Goal: Task Accomplishment & Management: Manage account settings

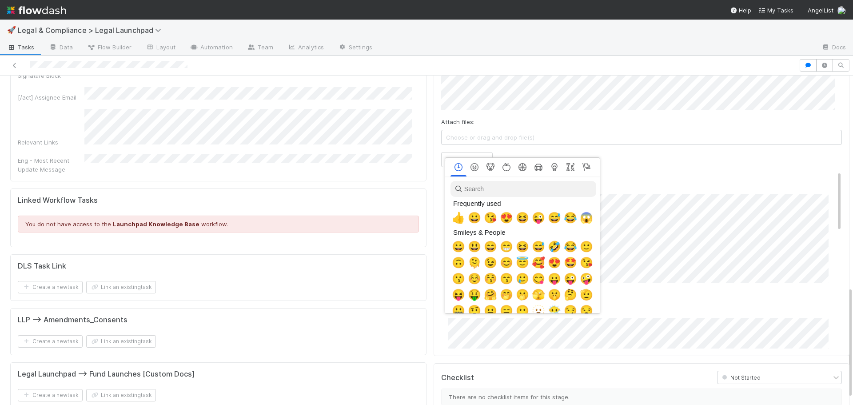
scroll to position [0, 3]
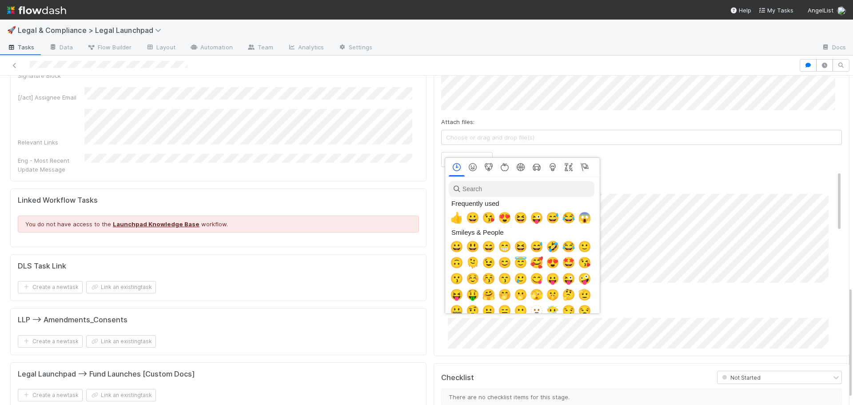
click at [454, 221] on span "👍" at bounding box center [456, 217] width 13 height 12
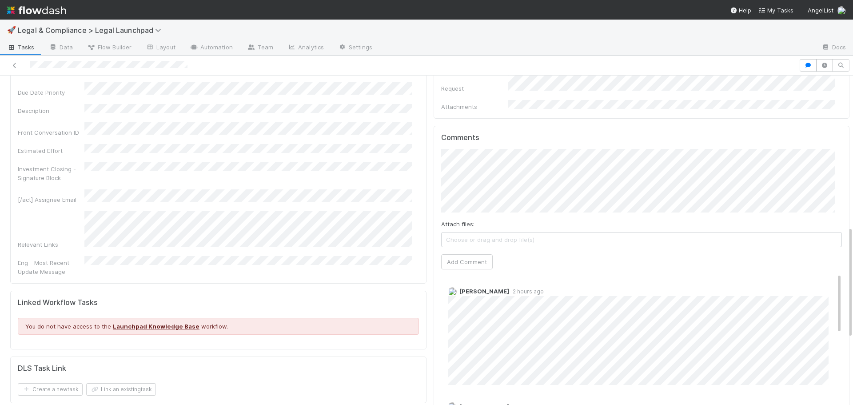
scroll to position [444, 0]
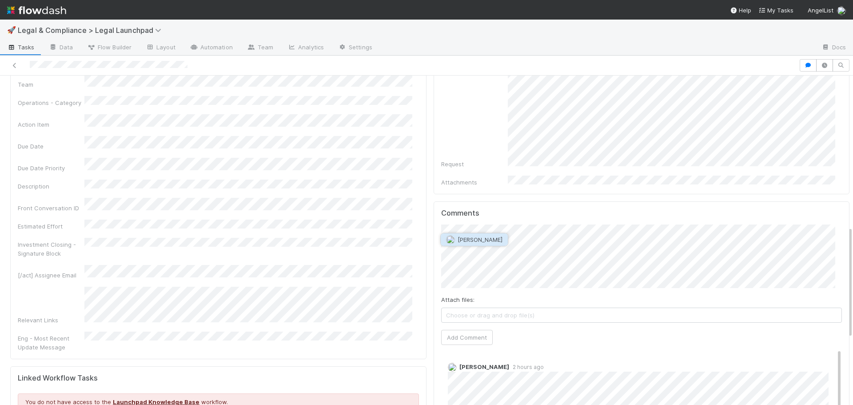
click at [461, 236] on span "[PERSON_NAME]" at bounding box center [479, 239] width 45 height 7
click at [455, 329] on button "Add Comment" at bounding box center [467, 336] width 52 height 15
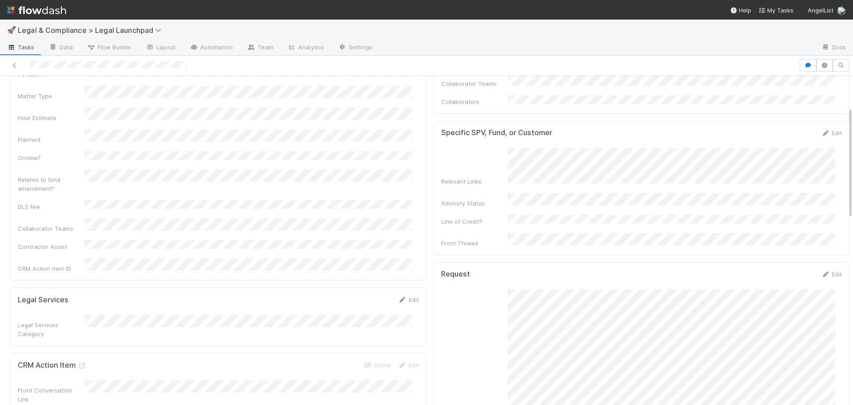
scroll to position [0, 0]
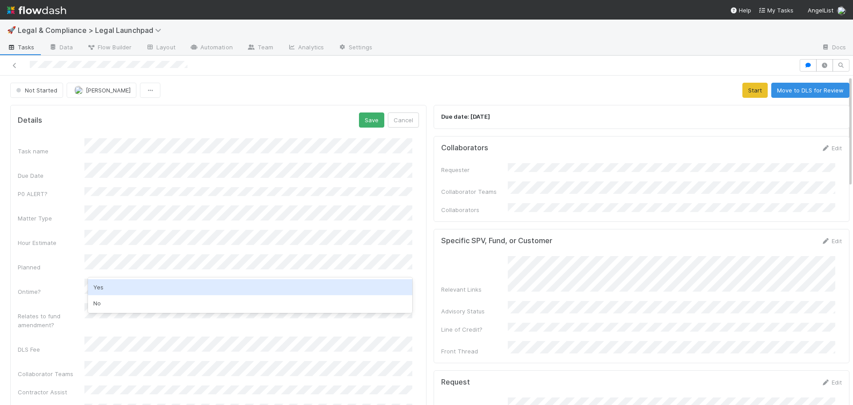
click at [127, 286] on div "Yes" at bounding box center [250, 287] width 324 height 16
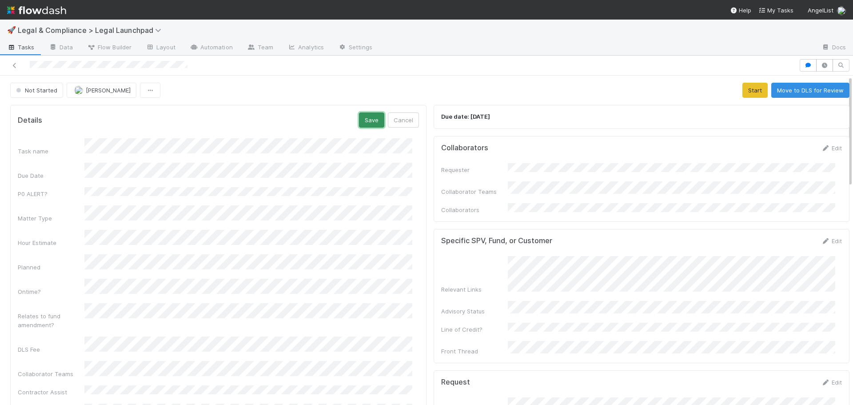
click at [362, 116] on button "Save" at bounding box center [371, 119] width 25 height 15
click at [744, 83] on button "Start" at bounding box center [754, 90] width 25 height 15
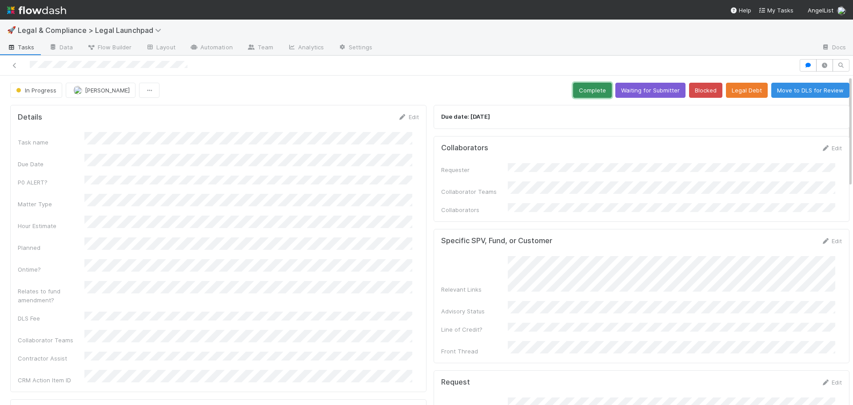
click at [574, 83] on button "Complete" at bounding box center [592, 90] width 39 height 15
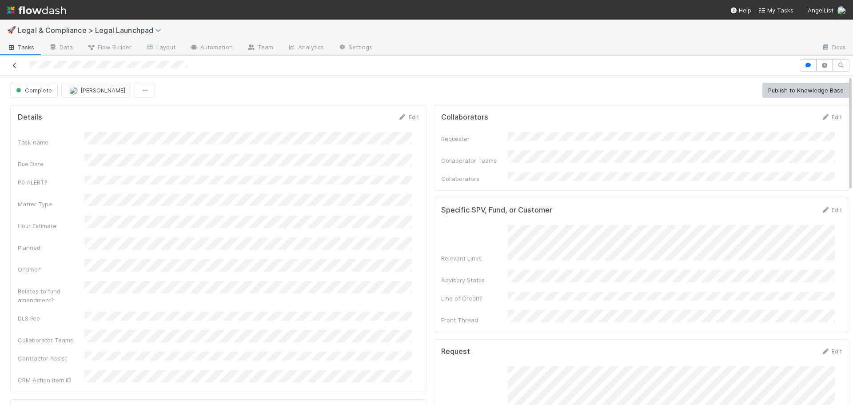
click at [17, 63] on icon at bounding box center [14, 66] width 9 height 6
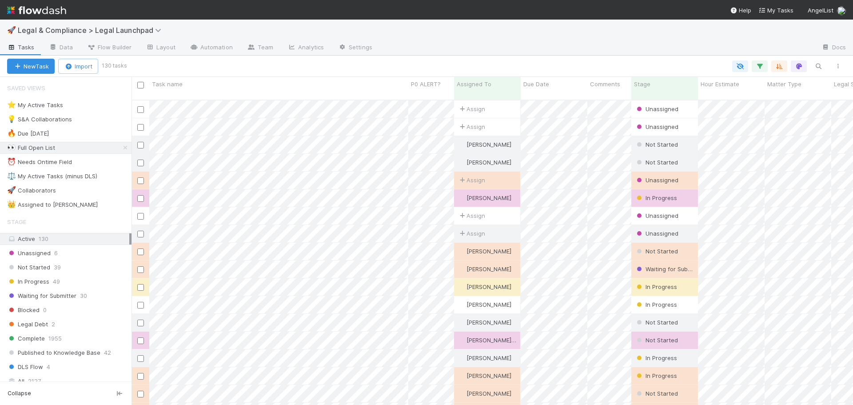
scroll to position [305, 714]
click at [193, 48] on icon at bounding box center [194, 46] width 9 height 5
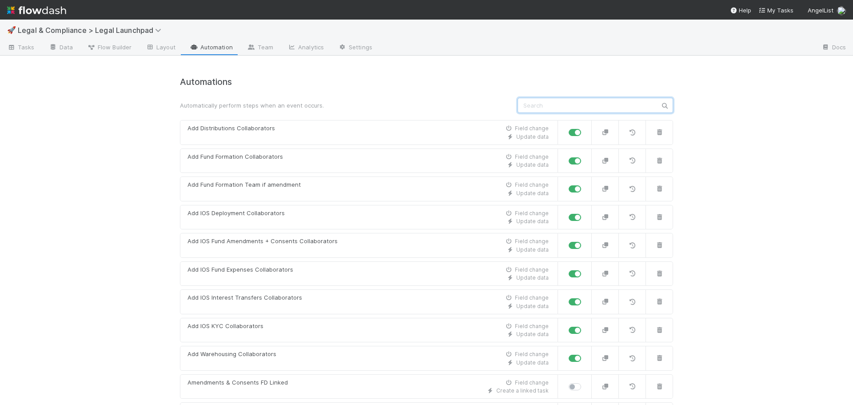
click at [547, 107] on input "text" at bounding box center [594, 105] width 155 height 15
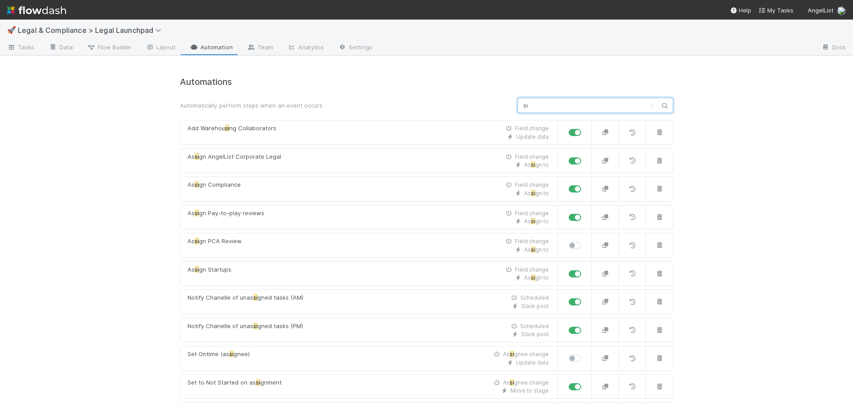
type input "s"
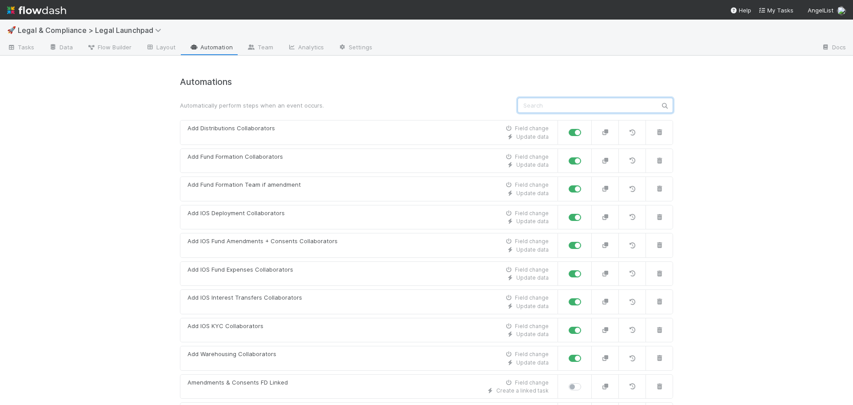
click at [574, 104] on input "text" at bounding box center [594, 105] width 155 height 15
click at [21, 50] on span "Tasks" at bounding box center [21, 47] width 28 height 9
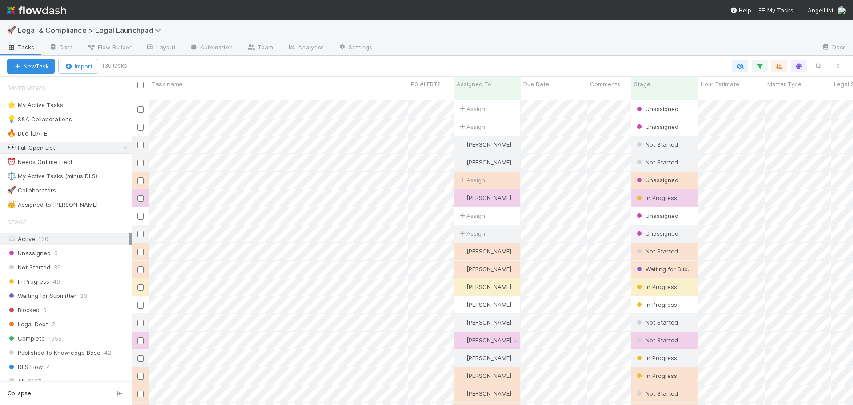
scroll to position [305, 714]
click at [818, 65] on icon "button" at bounding box center [817, 66] width 9 height 8
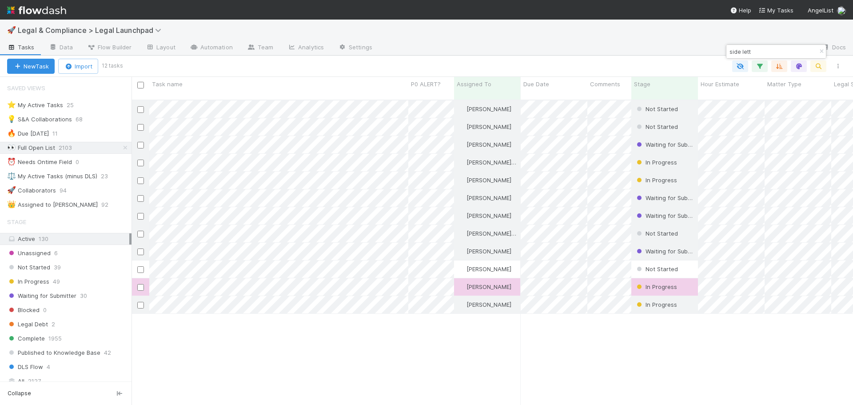
type input "side lett"
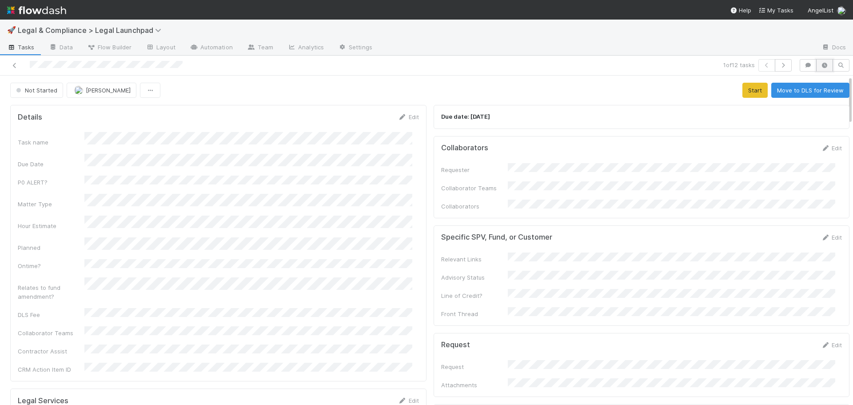
click at [821, 67] on icon "button" at bounding box center [824, 65] width 9 height 5
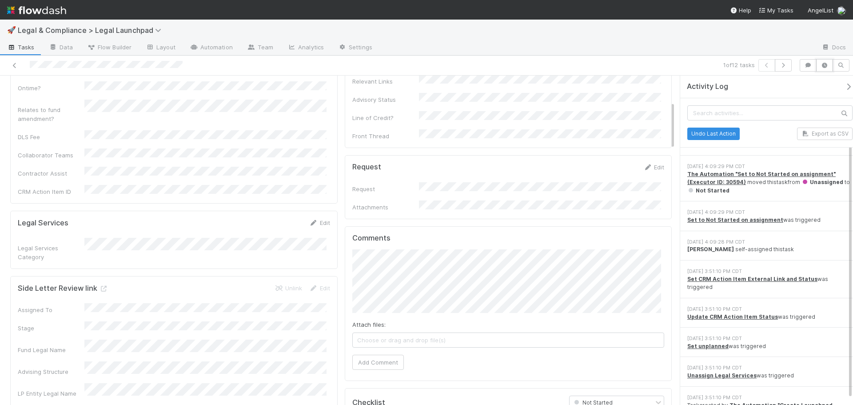
scroll to position [32, 0]
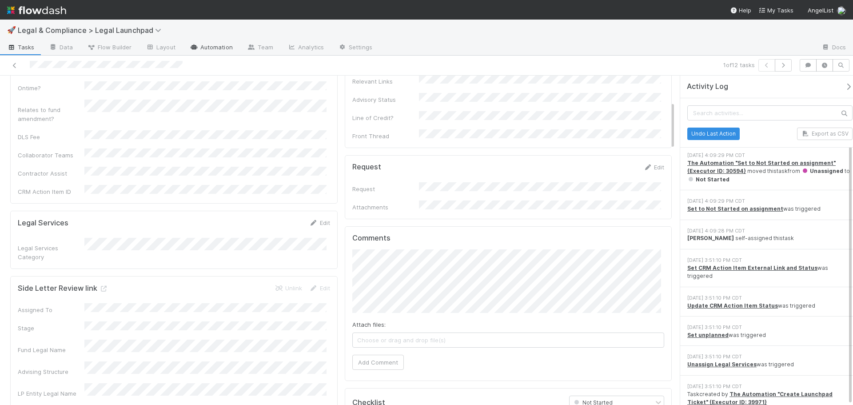
click at [202, 51] on link "Automation" at bounding box center [210, 48] width 57 height 14
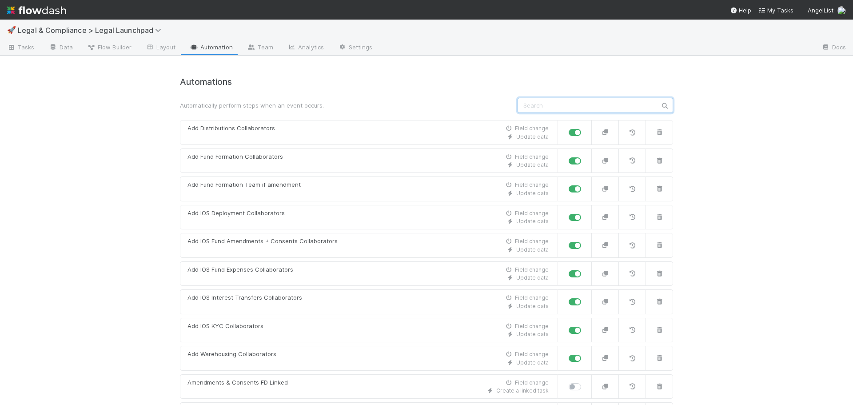
click at [564, 103] on input "text" at bounding box center [594, 105] width 155 height 15
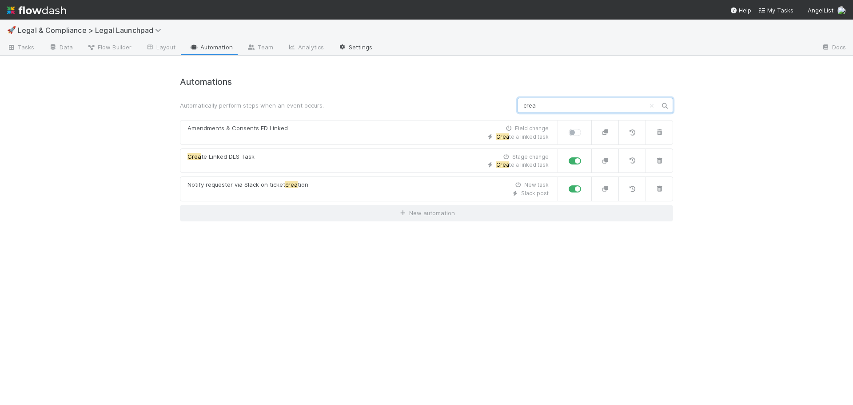
type input "crea"
click at [358, 48] on link "Settings" at bounding box center [355, 48] width 48 height 14
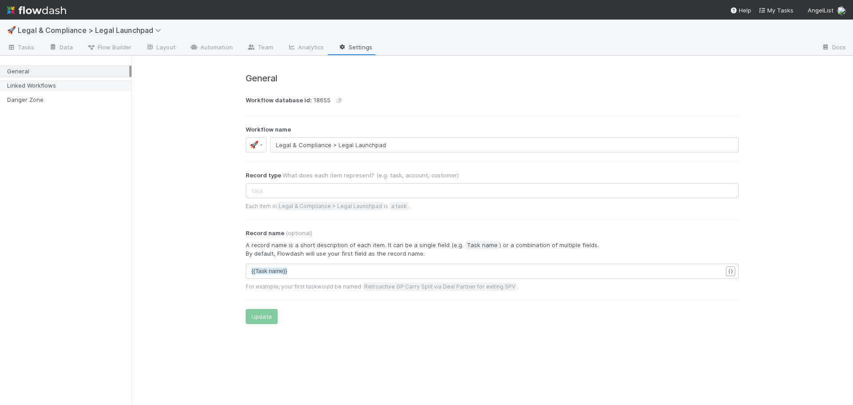
click at [71, 86] on div "Linked Workflows" at bounding box center [68, 85] width 122 height 11
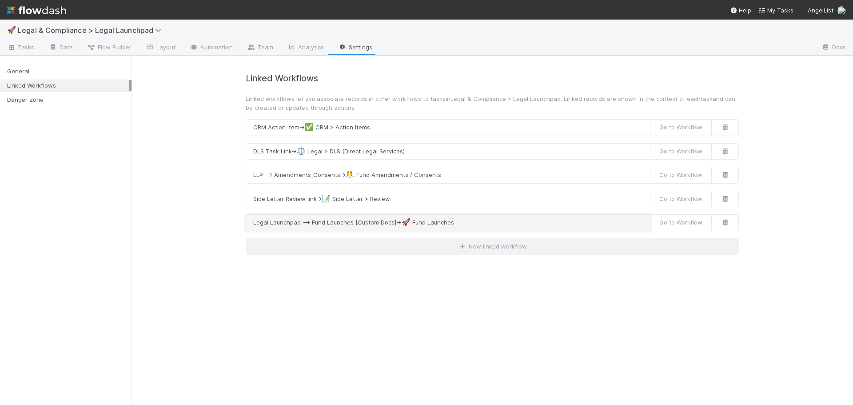
click at [463, 225] on button "Legal Launchpad --> Fund Launches [Custom Docs] → 🚀 Fund Launches" at bounding box center [448, 222] width 405 height 17
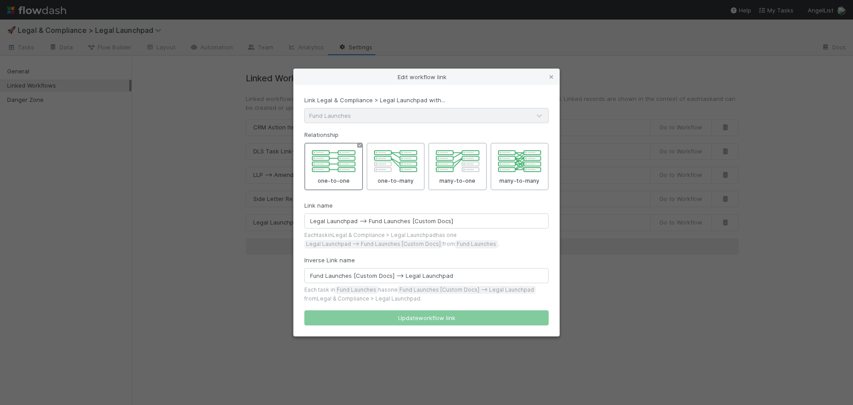
click at [598, 321] on div "Edit workflow link Link Legal & Compliance > Legal Launchpad with... Fund Launc…" at bounding box center [426, 202] width 853 height 405
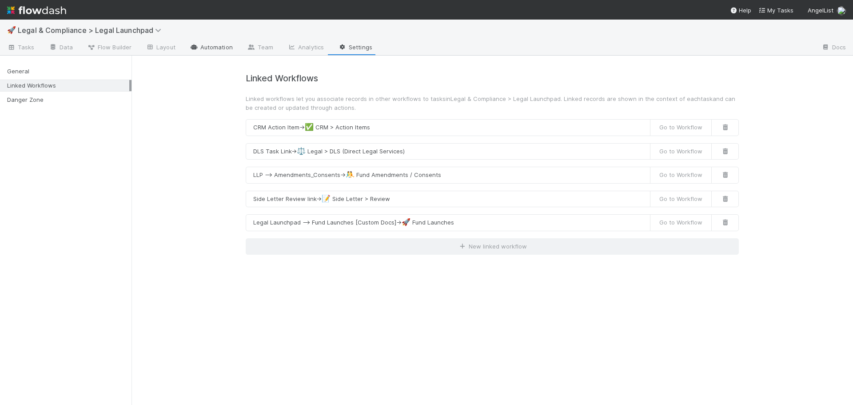
click at [229, 51] on link "Automation" at bounding box center [210, 48] width 57 height 14
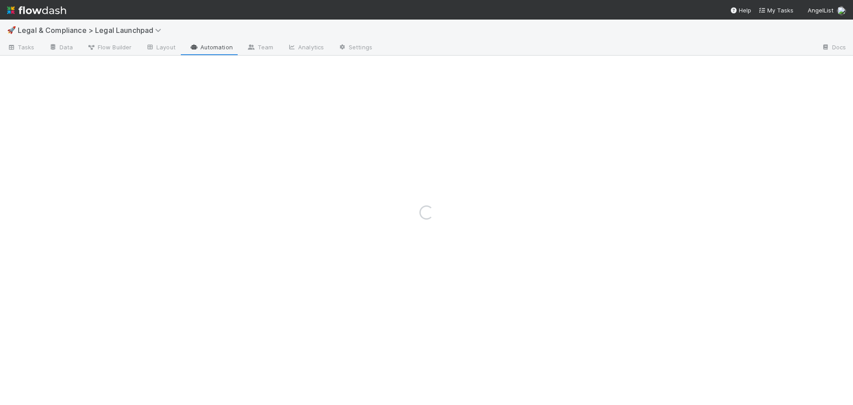
click at [108, 26] on div "Loading..." at bounding box center [426, 212] width 853 height 385
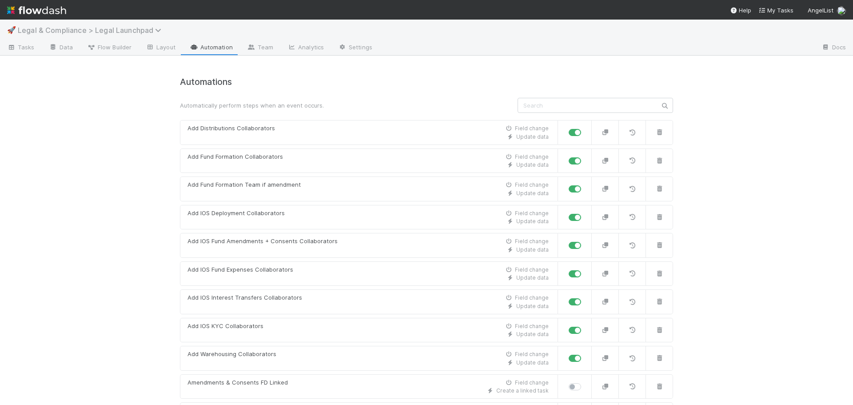
click at [151, 28] on span "Legal & Compliance > Legal Launchpad" at bounding box center [92, 30] width 148 height 9
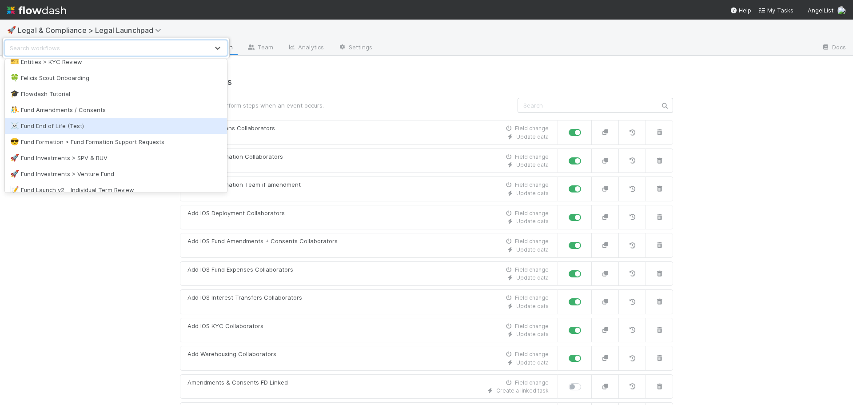
scroll to position [355, 0]
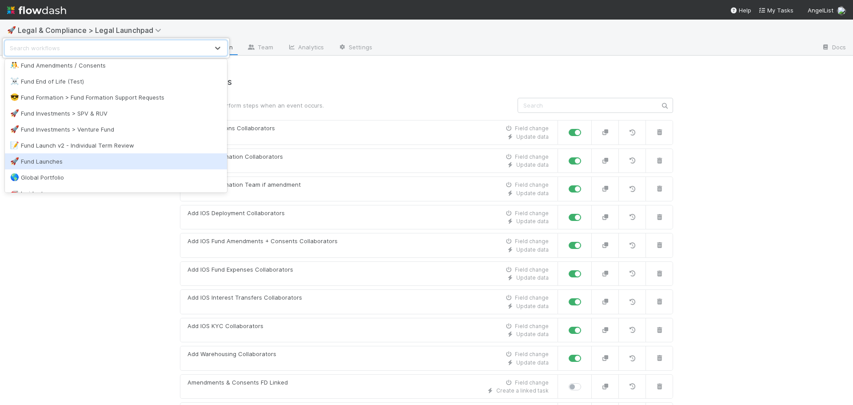
click at [95, 157] on div "🚀 Fund Launches" at bounding box center [115, 161] width 211 height 9
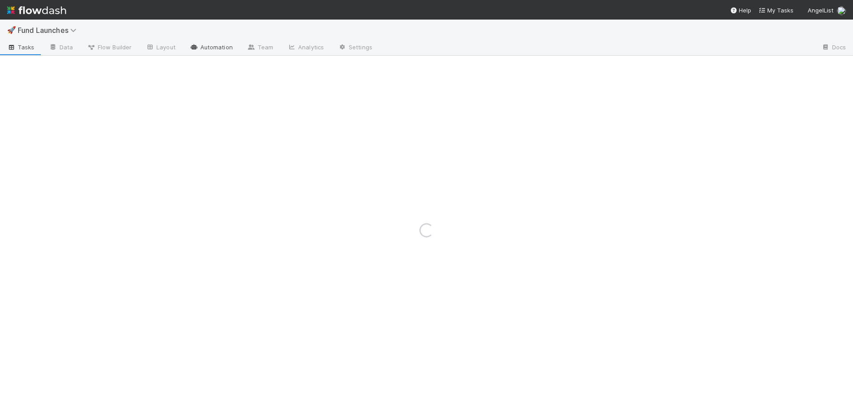
click at [209, 44] on link "Automation" at bounding box center [210, 48] width 57 height 14
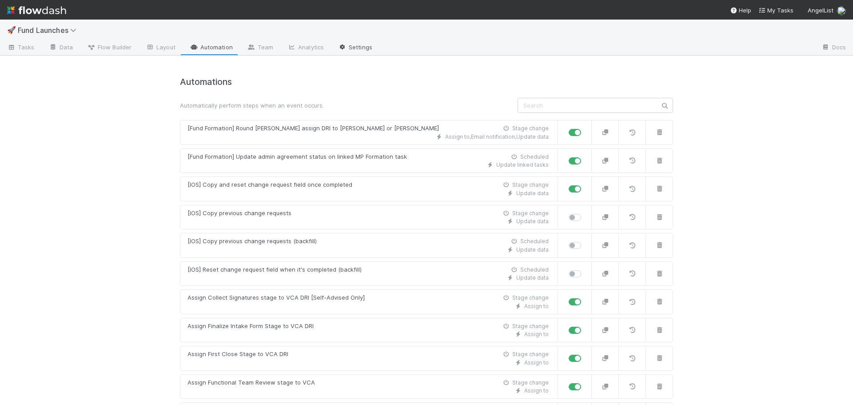
click at [361, 50] on link "Settings" at bounding box center [355, 48] width 48 height 14
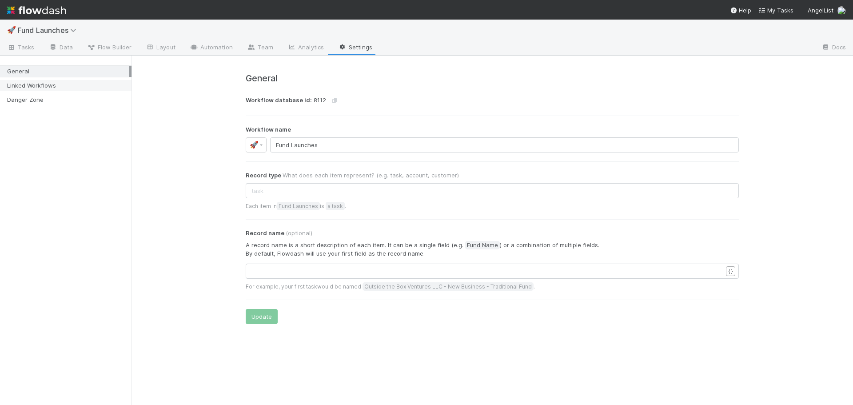
click at [57, 89] on div "Linked Workflows" at bounding box center [68, 85] width 122 height 11
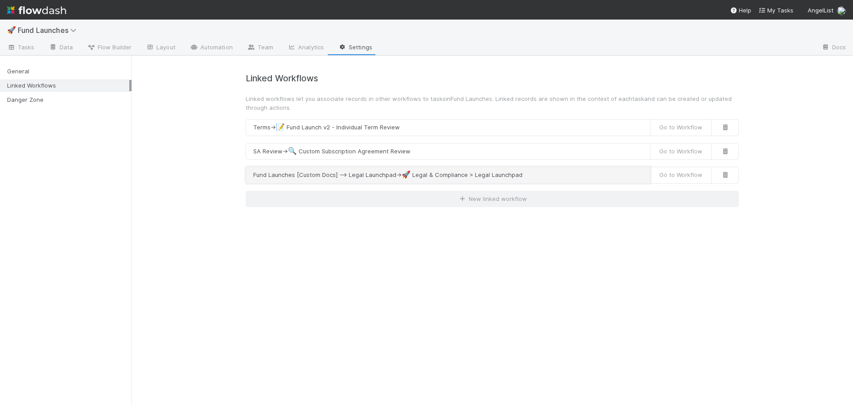
click at [534, 175] on button "Fund Launches [Custom Docs] --> Legal Launchpad → 🚀 Legal & Compliance > Legal …" at bounding box center [448, 175] width 405 height 17
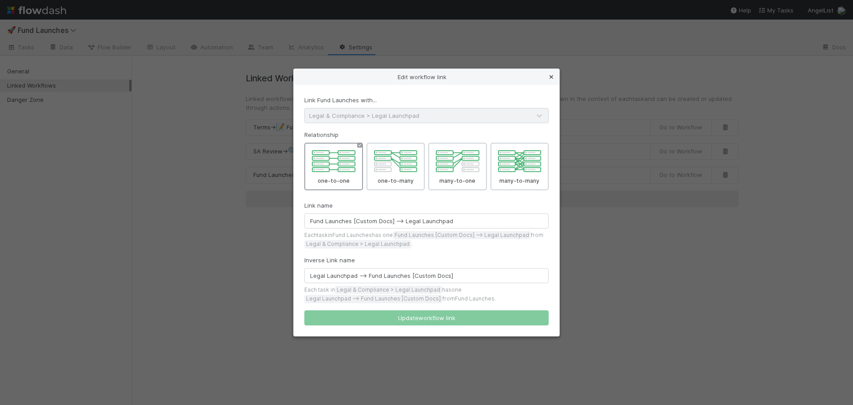
click at [551, 79] on icon at bounding box center [551, 77] width 9 height 6
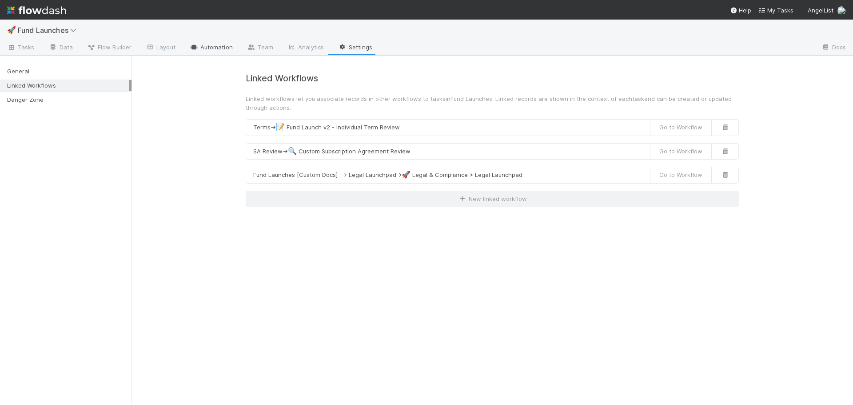
click at [206, 46] on link "Automation" at bounding box center [210, 48] width 57 height 14
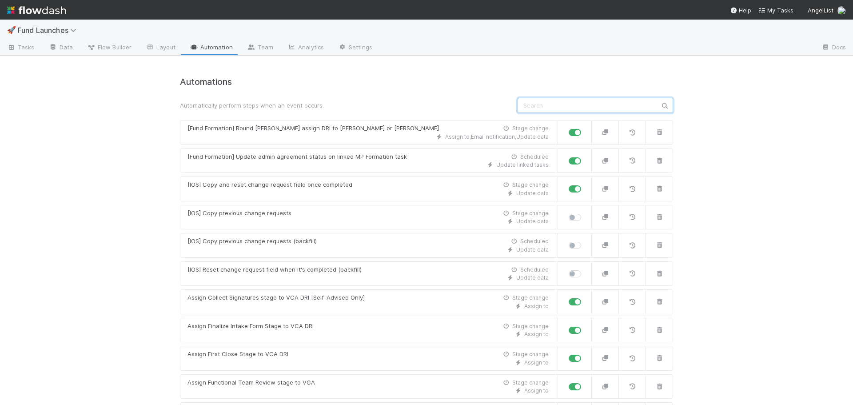
click at [581, 104] on input "text" at bounding box center [594, 105] width 155 height 15
type input "l"
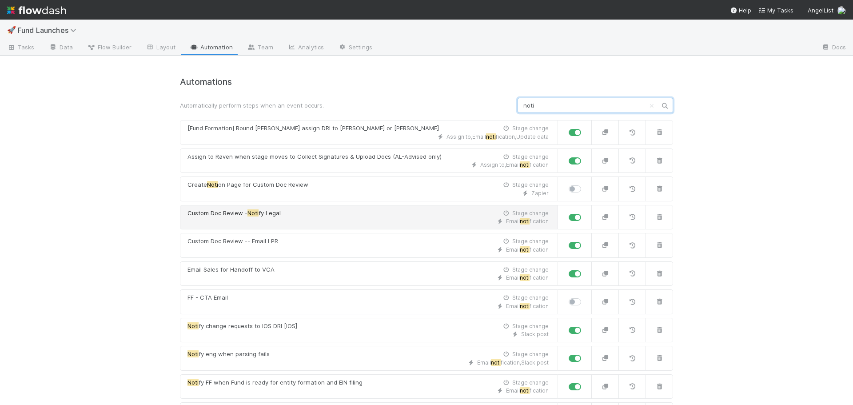
type input "noti"
click at [332, 212] on div "Custom Doc Review - Noti fy Legal Stage change" at bounding box center [367, 213] width 361 height 9
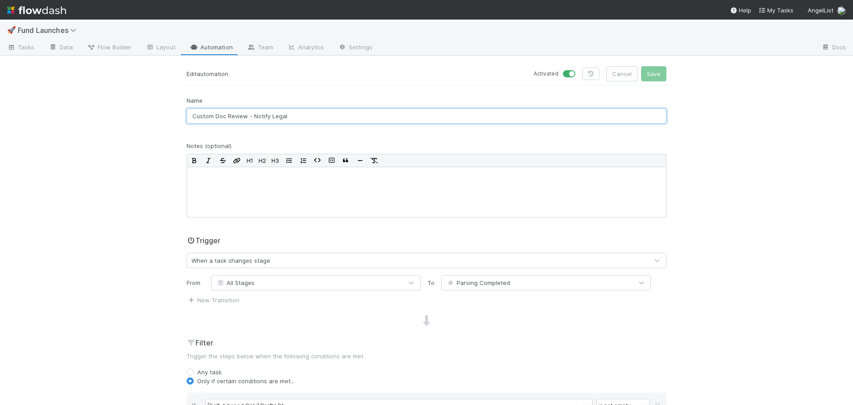
click at [250, 119] on input "Custom Doc Review - Notify Legal" at bounding box center [426, 115] width 480 height 15
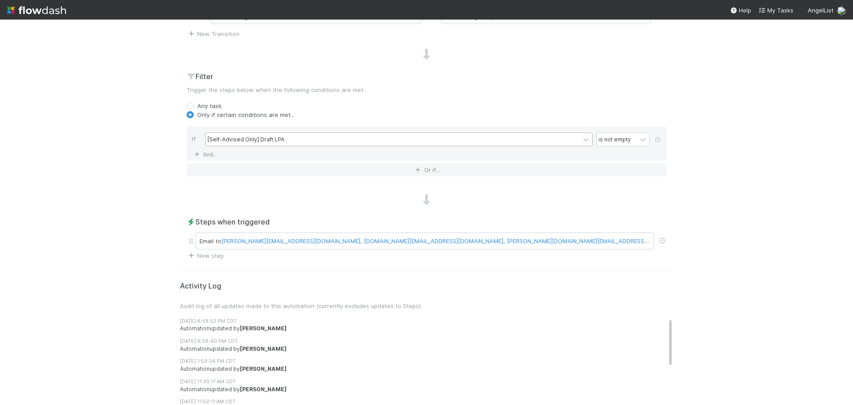
scroll to position [266, 0]
type input "Custom Doc Review - Create Launchpad & Notify Legal"
click at [209, 257] on link "New step" at bounding box center [204, 254] width 37 height 7
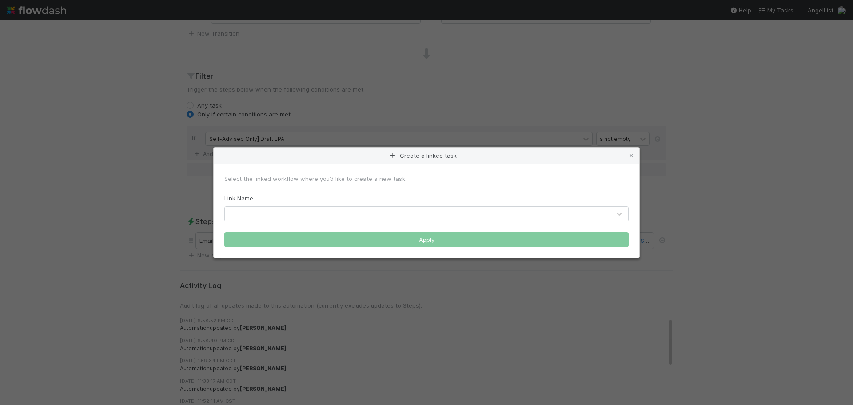
click at [329, 213] on div at bounding box center [417, 213] width 385 height 14
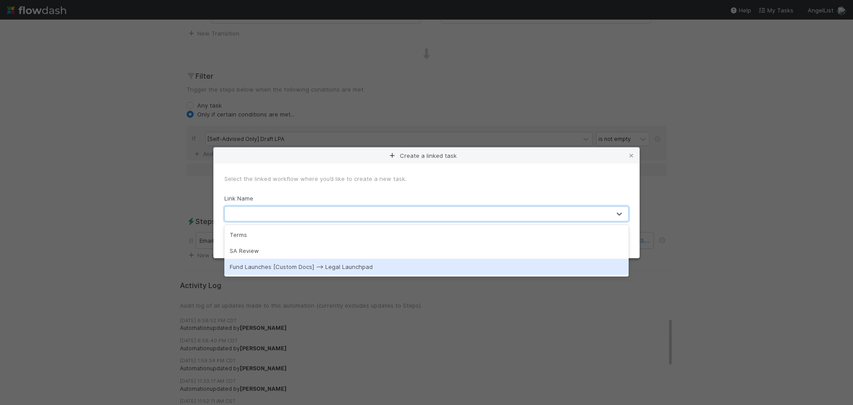
click at [318, 266] on div "Fund Launches [Custom Docs] --> Legal Launchpad" at bounding box center [426, 266] width 404 height 16
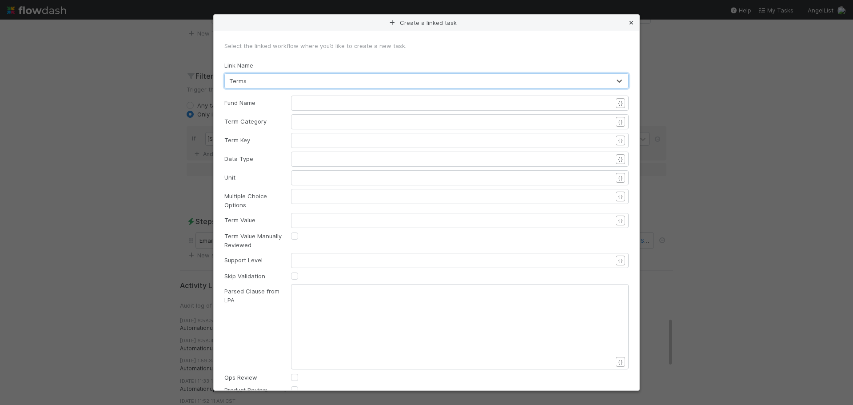
click at [634, 22] on icon at bounding box center [631, 23] width 9 height 6
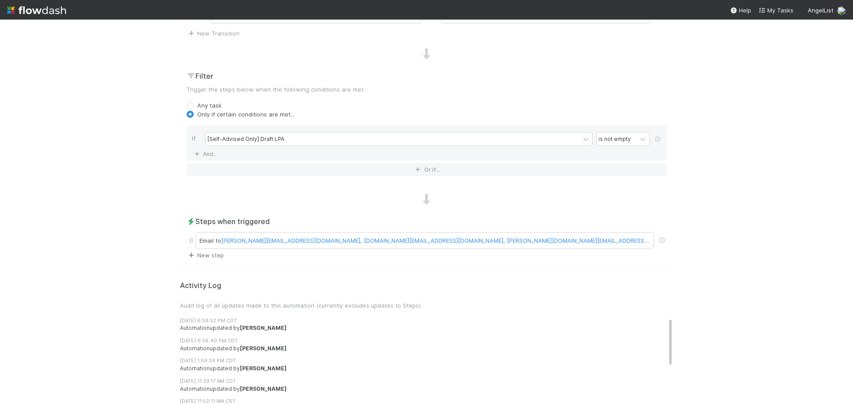
click at [210, 256] on link "New step" at bounding box center [204, 254] width 37 height 7
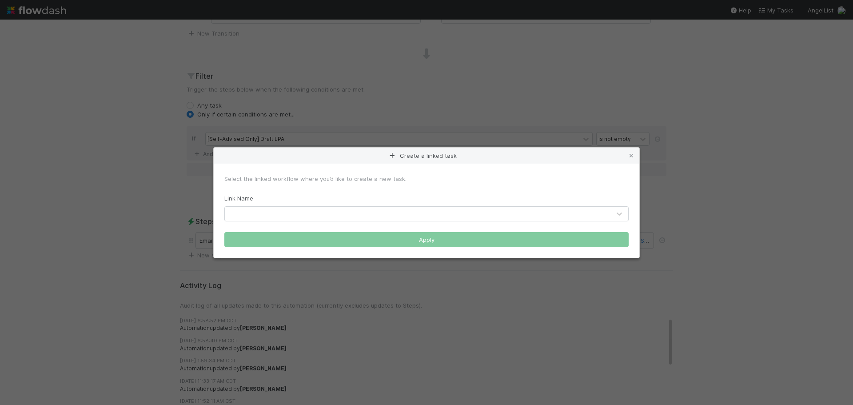
click at [321, 214] on div at bounding box center [417, 213] width 385 height 14
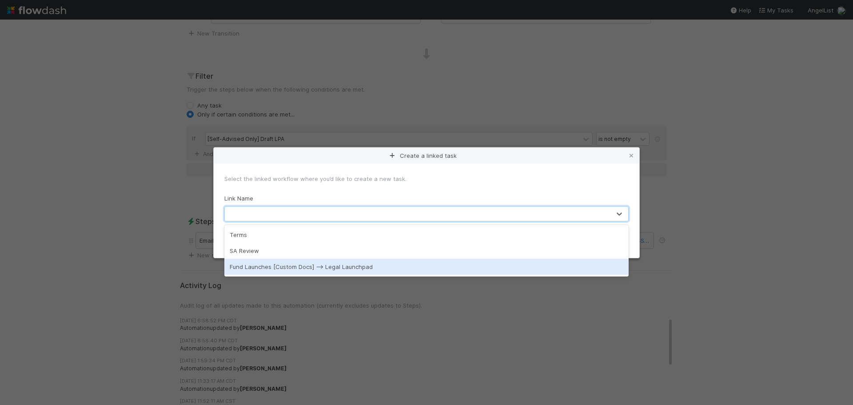
click at [304, 267] on div "Fund Launches [Custom Docs] --> Legal Launchpad" at bounding box center [426, 266] width 404 height 16
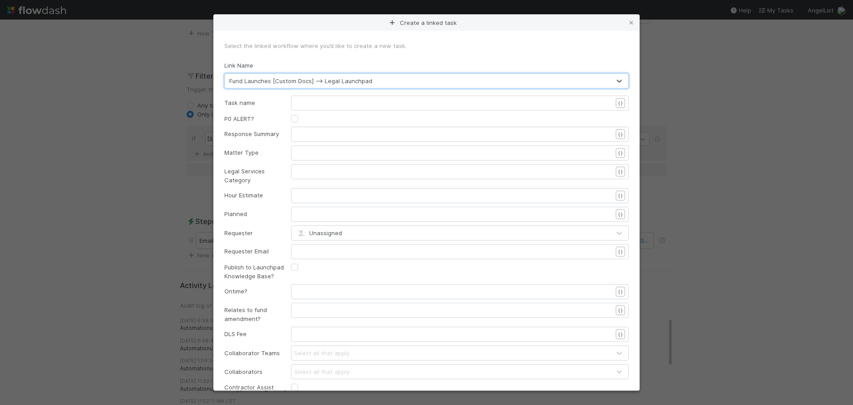
click at [324, 104] on pre "​" at bounding box center [458, 103] width 322 height 9
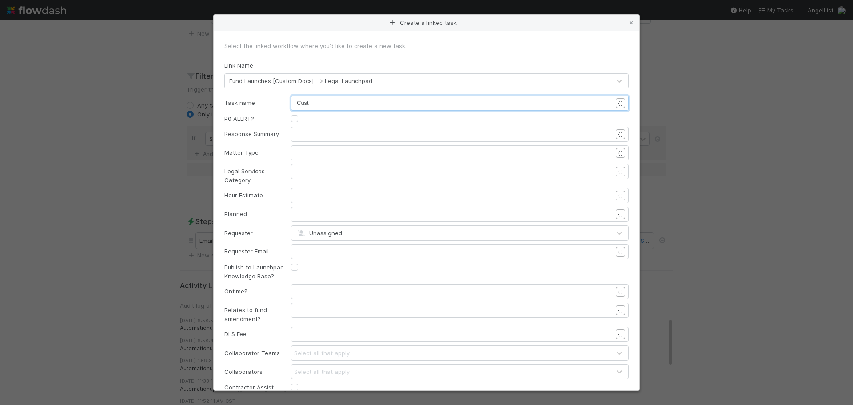
scroll to position [3, 11]
type textarea "Custom Doc Review -"
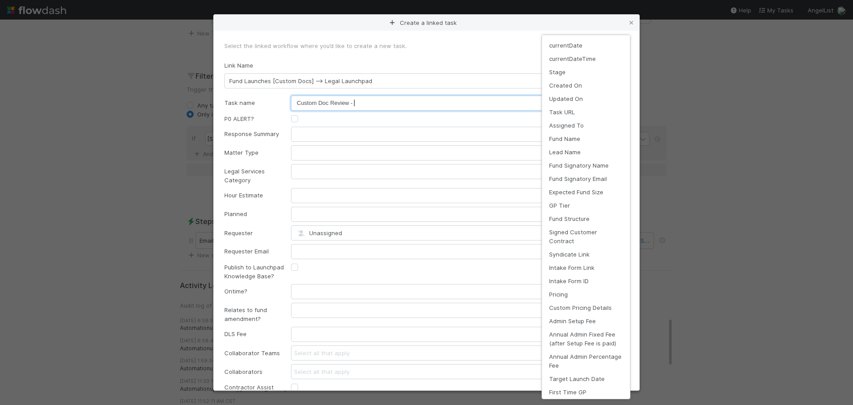
click at [616, 404] on div "Create a linked task Select the linked workflow where you’d like to create a ne…" at bounding box center [426, 405] width 853 height 0
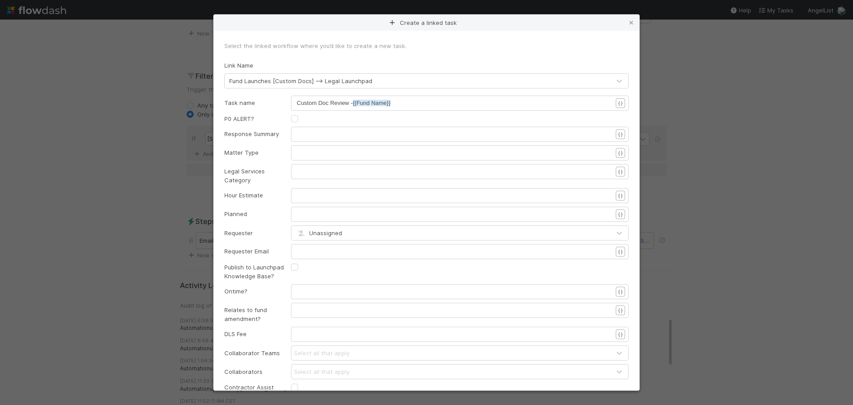
click at [311, 154] on pre "​" at bounding box center [458, 152] width 322 height 9
click at [407, 151] on span "Legal Services (any customer, fund or deal specific support)" at bounding box center [373, 152] width 153 height 7
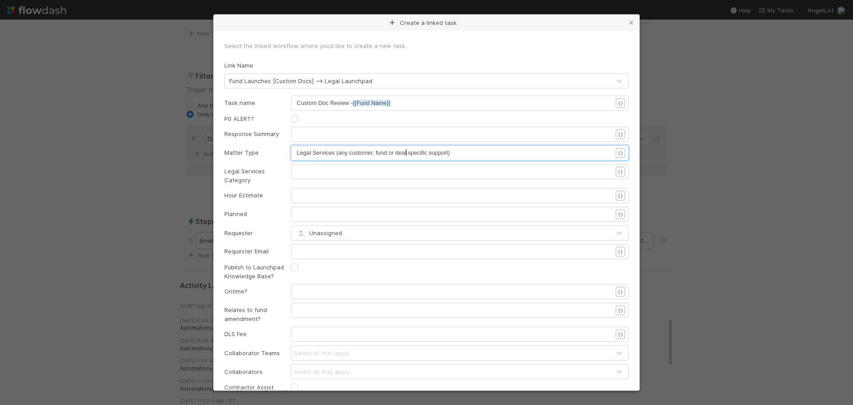
type textarea "Legal Services (any customer, fund or deal specific support)"
paste textarea
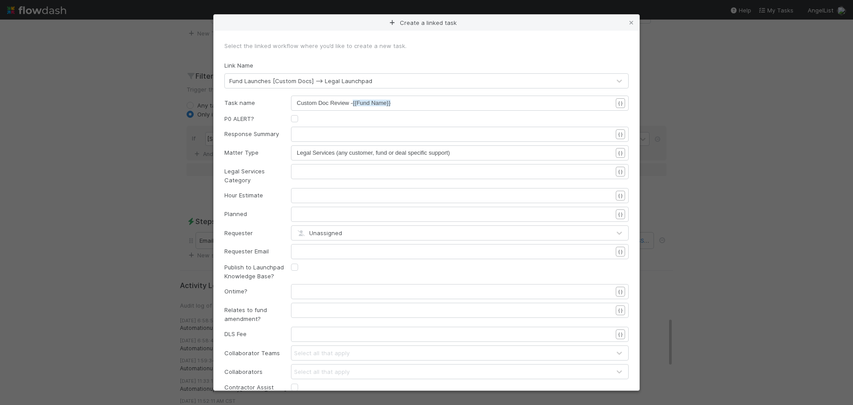
click at [329, 175] on pre "​" at bounding box center [458, 171] width 322 height 9
click at [277, 177] on div "Legal Services Category" at bounding box center [251, 176] width 67 height 18
click at [336, 197] on pre "​" at bounding box center [458, 195] width 322 height 9
type textarea "2"
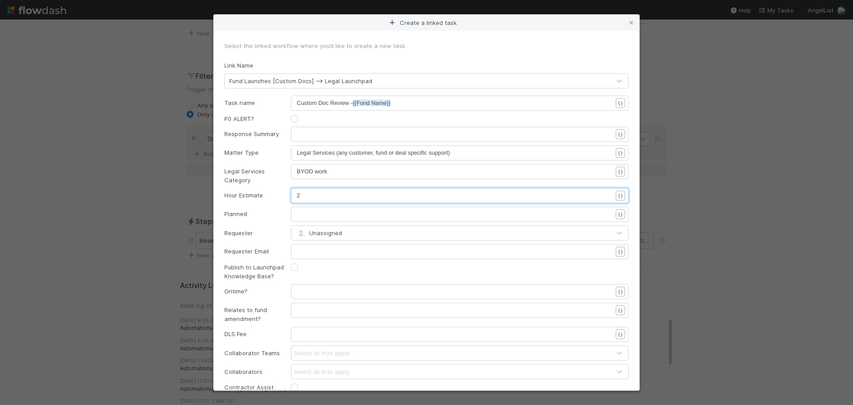
click at [313, 214] on pre "​" at bounding box center [458, 214] width 322 height 9
type textarea "No"
click at [256, 196] on div "Hour Estimate" at bounding box center [251, 194] width 67 height 9
click at [276, 230] on div "Requester" at bounding box center [251, 232] width 67 height 9
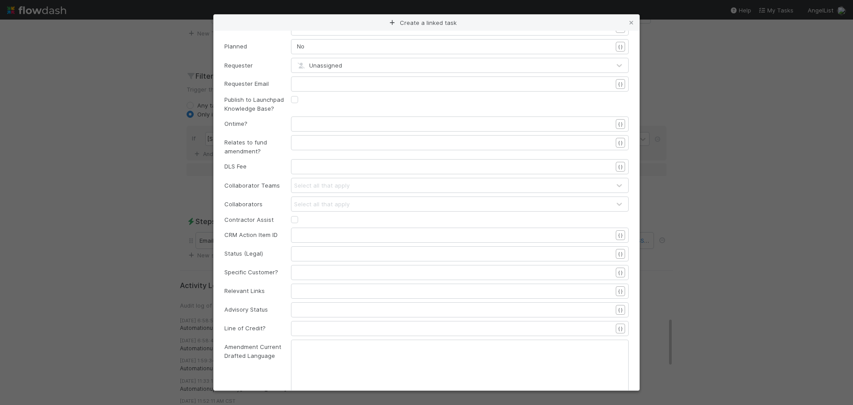
scroll to position [178, 0]
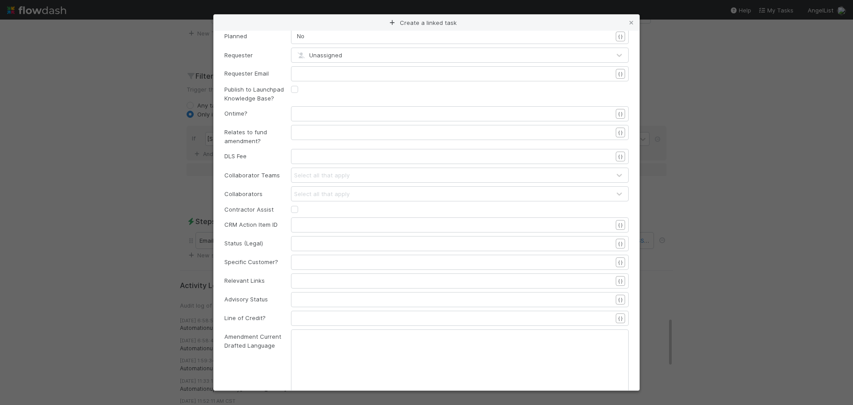
click at [349, 284] on pre "​" at bounding box center [458, 280] width 322 height 9
click at [617, 404] on div "Create a linked task Select the linked workflow where you’d like to create a ne…" at bounding box center [426, 405] width 853 height 0
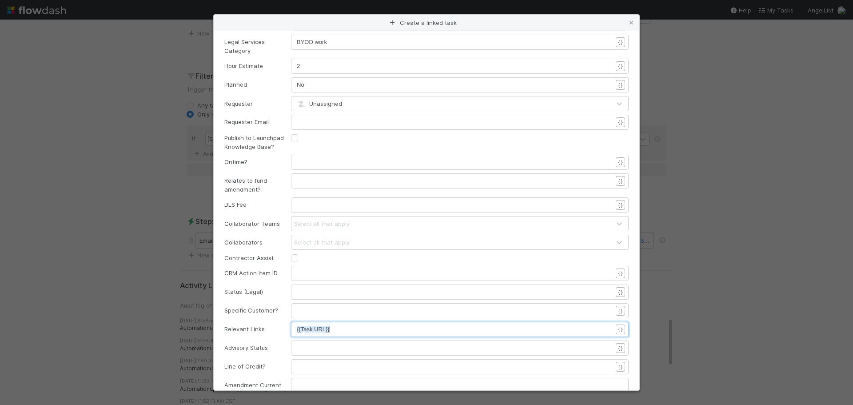
scroll to position [0, 0]
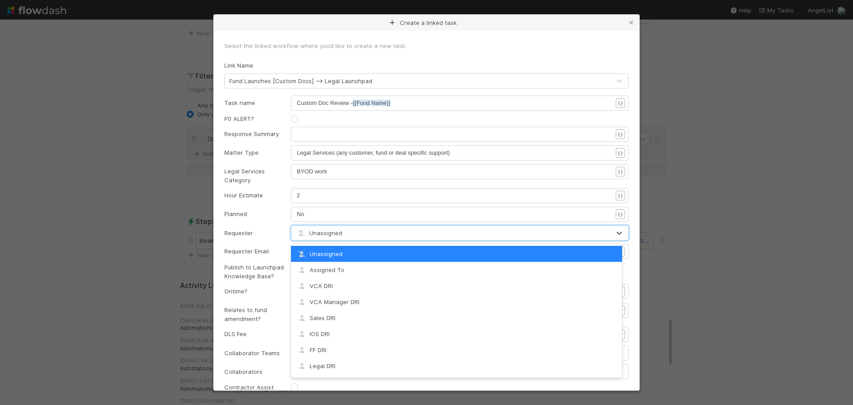
click at [354, 231] on div "Unassigned" at bounding box center [450, 233] width 319 height 14
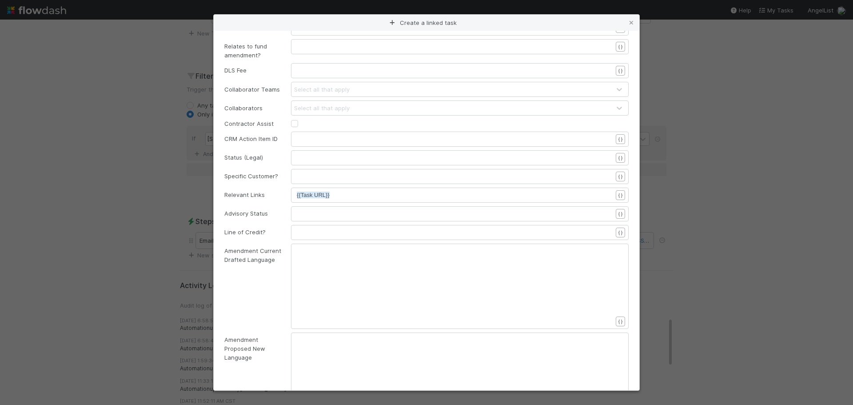
scroll to position [266, 0]
click at [371, 190] on pre "{{Task URL}}" at bounding box center [458, 191] width 322 height 9
click at [275, 202] on form "Select the linked workflow where you’d like to create a new task. Link Name Fun…" at bounding box center [426, 411] width 404 height 1273
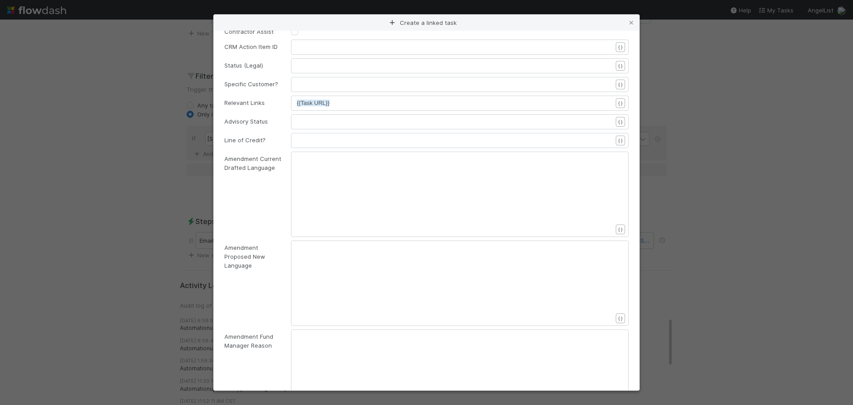
scroll to position [936, 0]
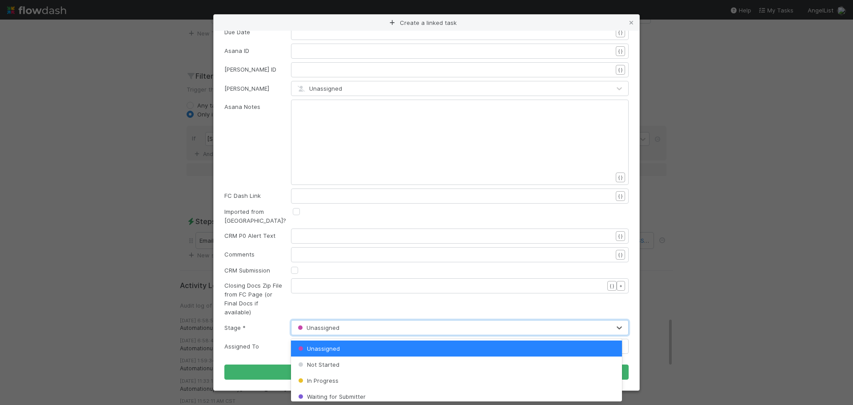
click at [399, 323] on div "Unassigned" at bounding box center [450, 327] width 319 height 14
click at [384, 348] on div "Unassigned" at bounding box center [456, 348] width 331 height 16
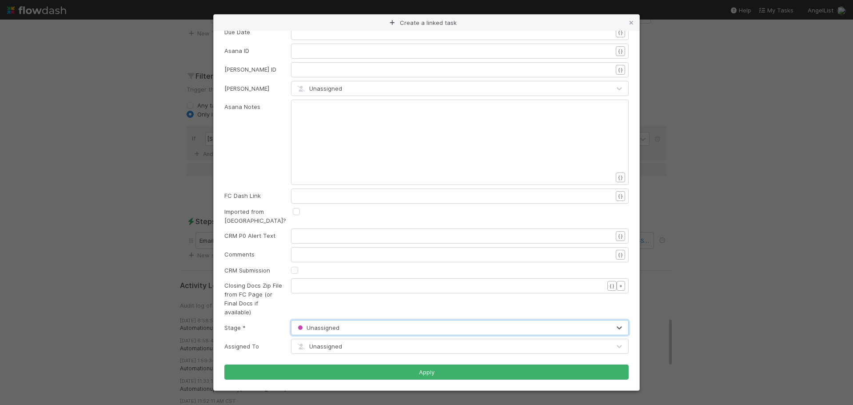
click at [278, 306] on div "Closing Docs Zip File from FC Page (or Final Docs if available)" at bounding box center [251, 299] width 67 height 36
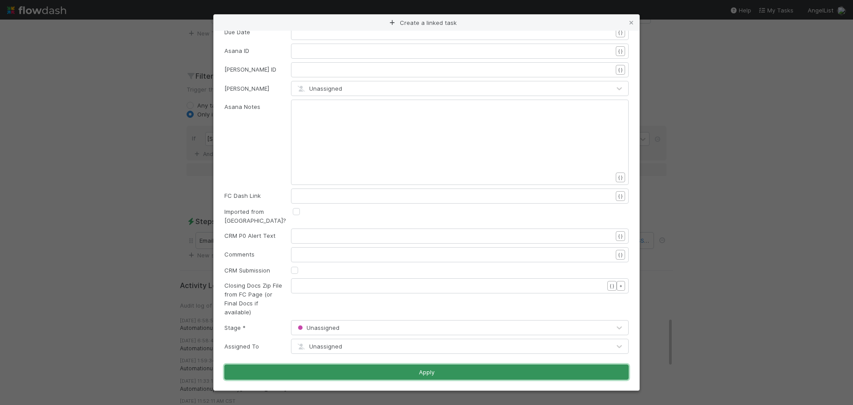
click at [410, 370] on button "Apply" at bounding box center [426, 371] width 404 height 15
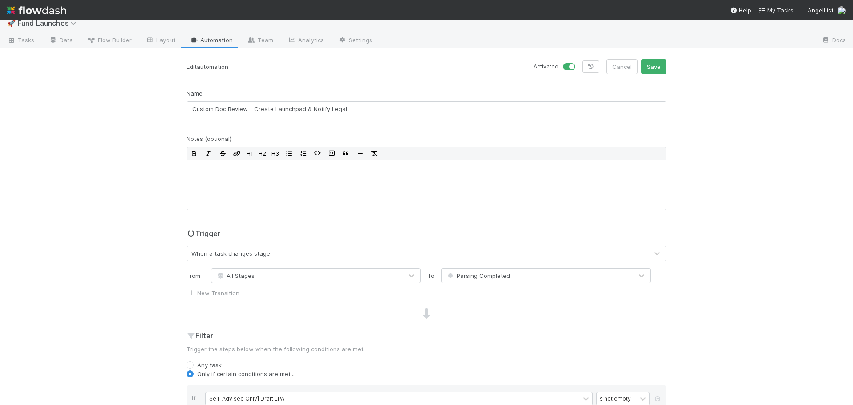
scroll to position [0, 0]
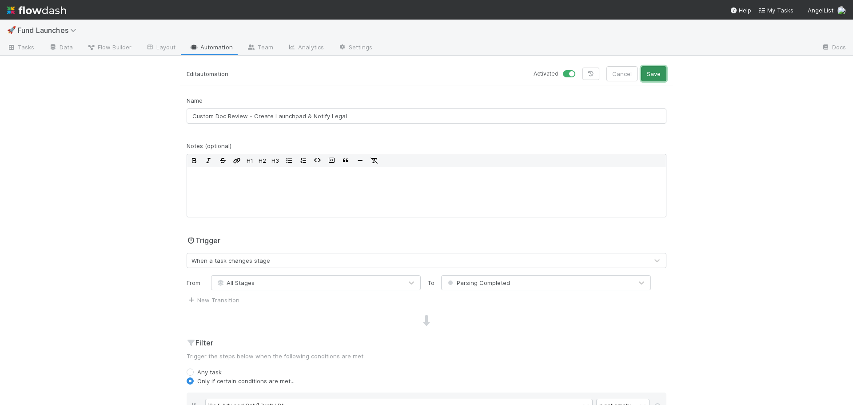
click at [658, 71] on button "Save" at bounding box center [653, 73] width 25 height 15
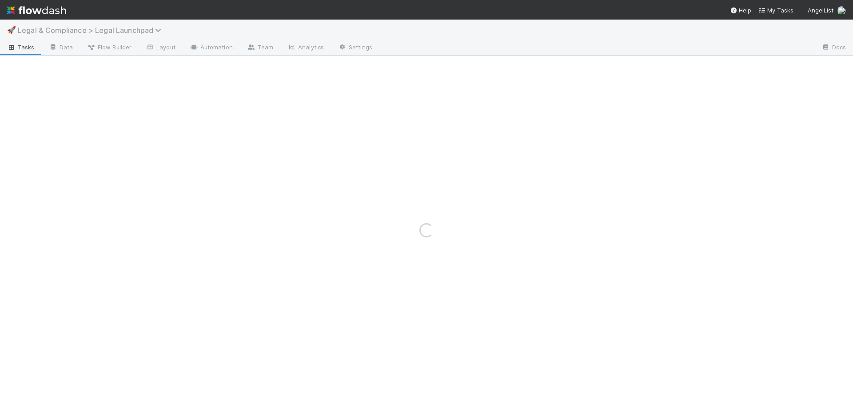
click at [109, 31] on span "Legal & Compliance > Legal Launchpad" at bounding box center [92, 30] width 148 height 9
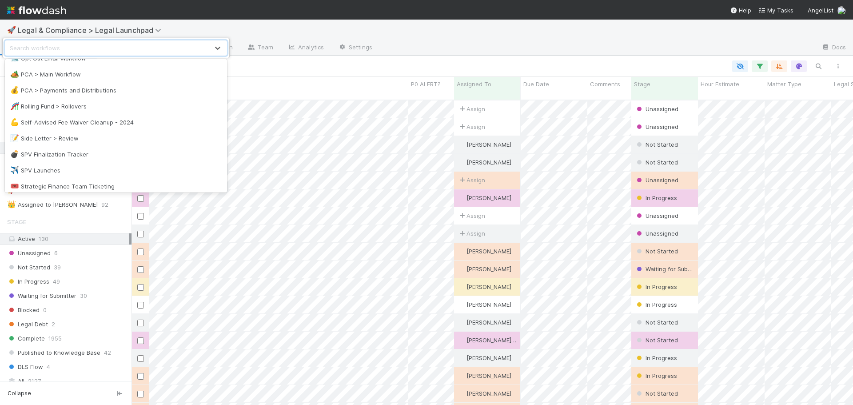
scroll to position [710, 0]
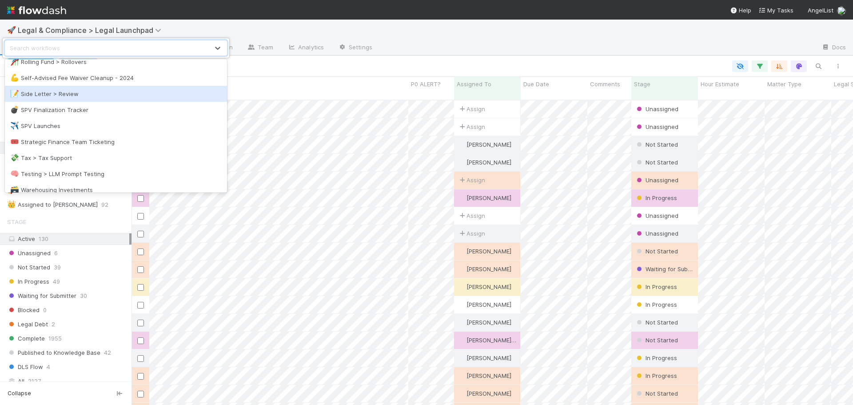
click at [109, 94] on div "📝 Side Letter > Review" at bounding box center [115, 93] width 211 height 9
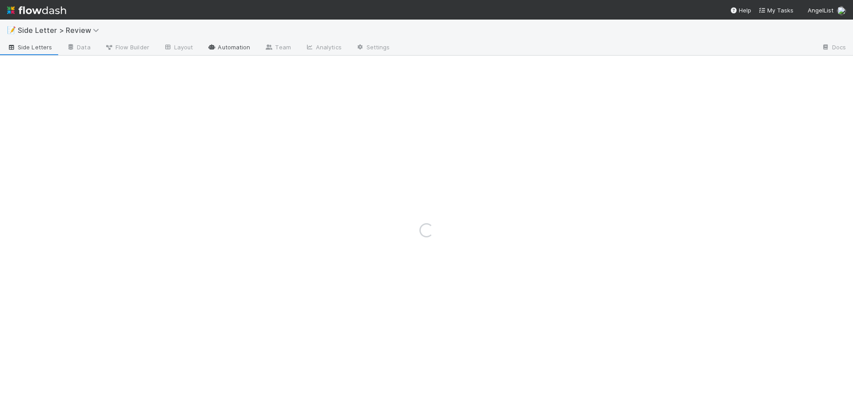
click at [238, 47] on link "Automation" at bounding box center [228, 48] width 57 height 14
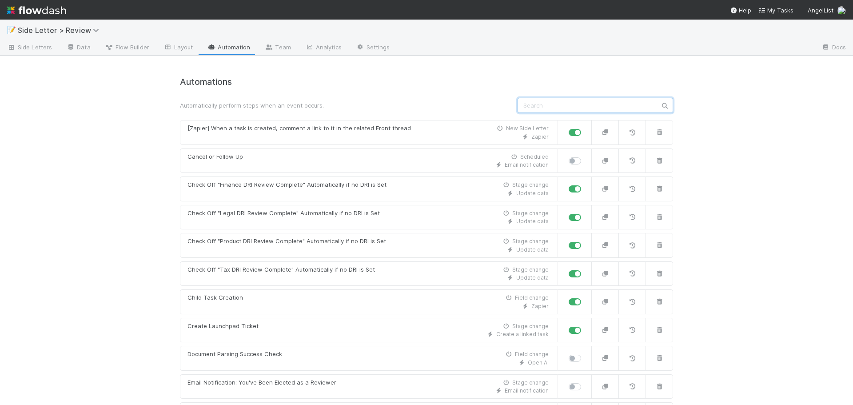
click at [559, 104] on input "text" at bounding box center [594, 105] width 155 height 15
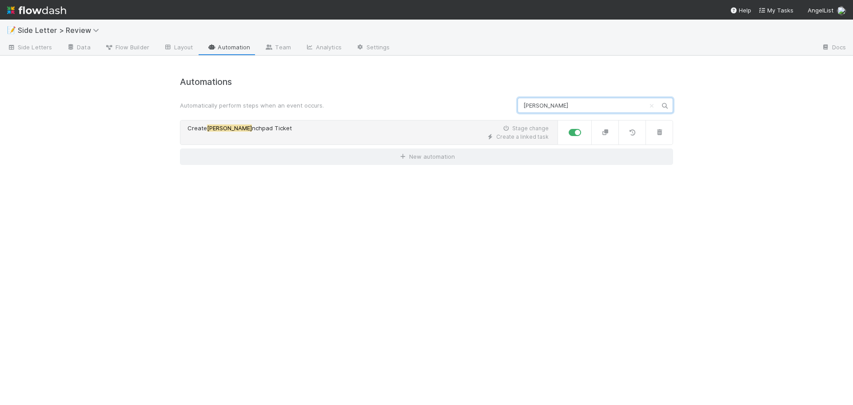
type input "lau"
click at [403, 128] on div "Create Lau nchpad Ticket Stage change" at bounding box center [367, 128] width 361 height 9
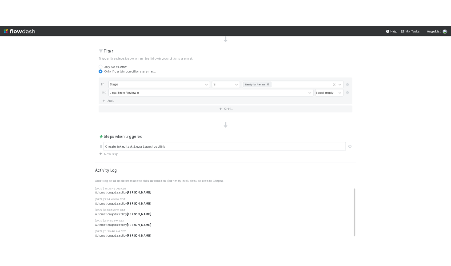
scroll to position [311, 0]
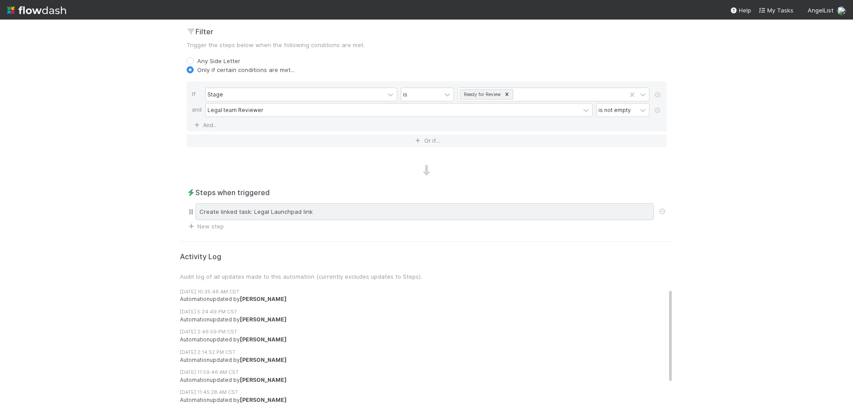
click at [372, 213] on div "Create linked task: Legal Launchpad link" at bounding box center [424, 211] width 458 height 17
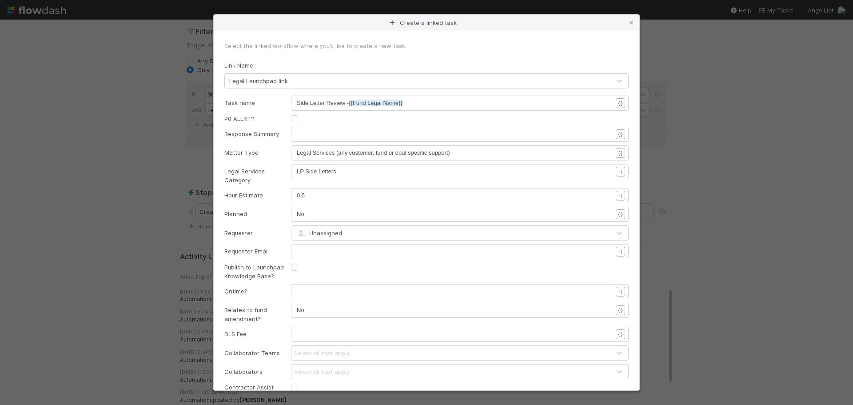
click at [718, 179] on div "Create a linked task Select the linked workflow where you’d like to create a ne…" at bounding box center [426, 202] width 853 height 405
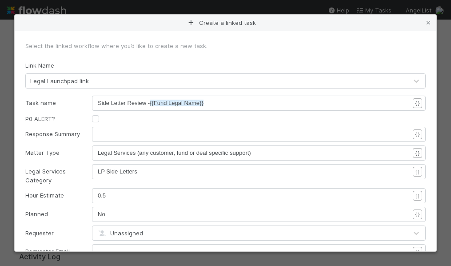
scroll to position [3, 0]
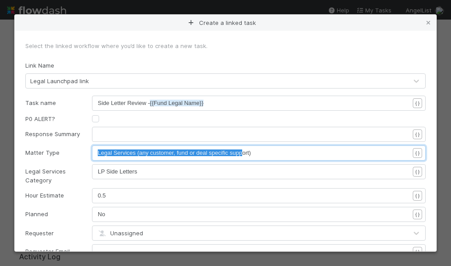
type textarea "Legal Services (any customer, fund or deal specific support)"
drag, startPoint x: 98, startPoint y: 154, endPoint x: 253, endPoint y: 154, distance: 155.0
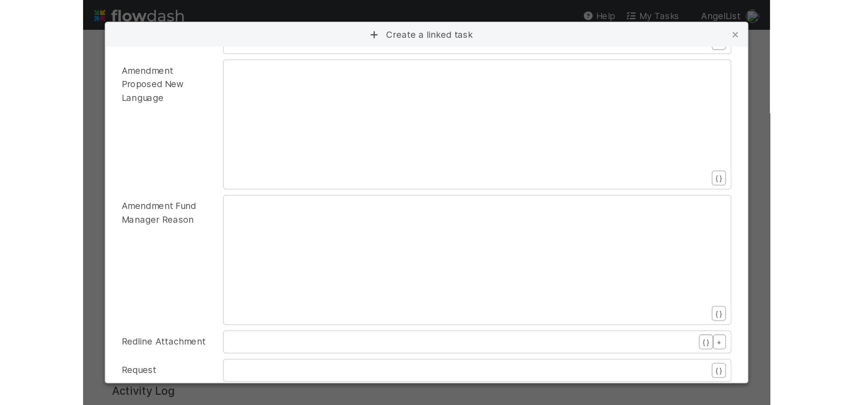
scroll to position [409, 0]
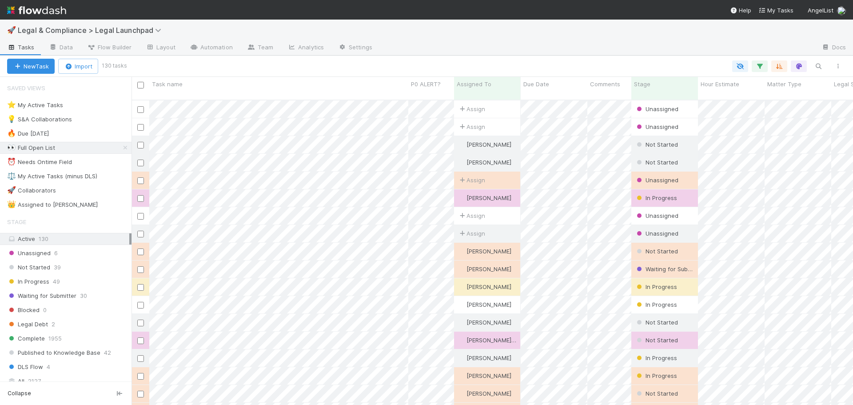
scroll to position [305, 714]
click at [96, 178] on div "⚖️ My Active Tasks (minus DLS)" at bounding box center [52, 176] width 90 height 11
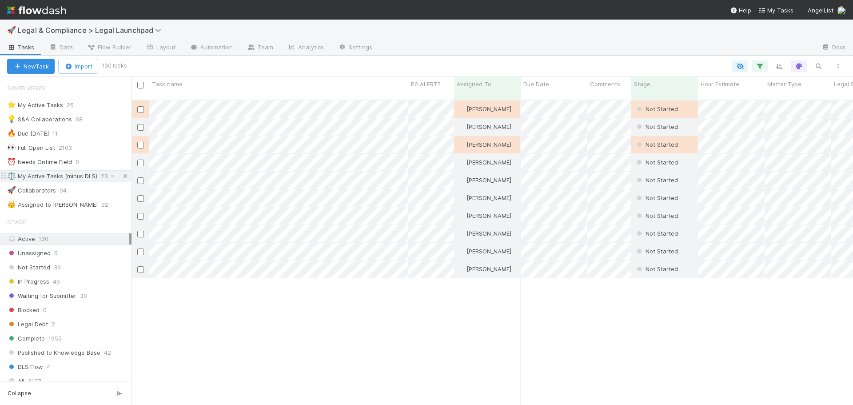
scroll to position [305, 714]
click at [121, 175] on icon at bounding box center [125, 176] width 9 height 6
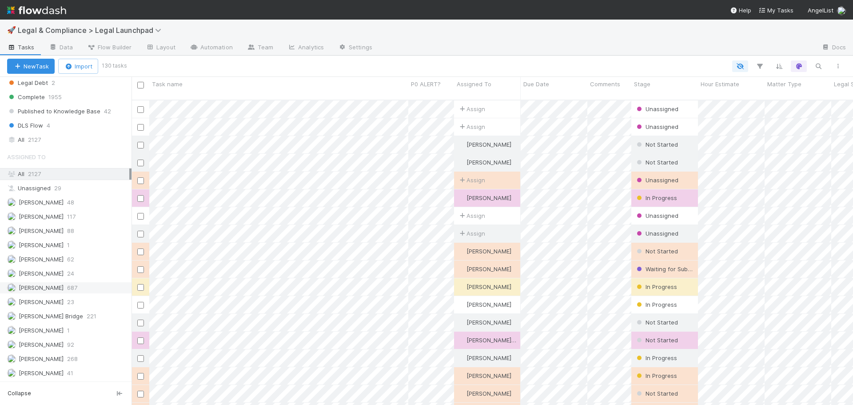
scroll to position [305, 714]
click at [87, 286] on div "Emmett Carrier 687" at bounding box center [68, 287] width 122 height 11
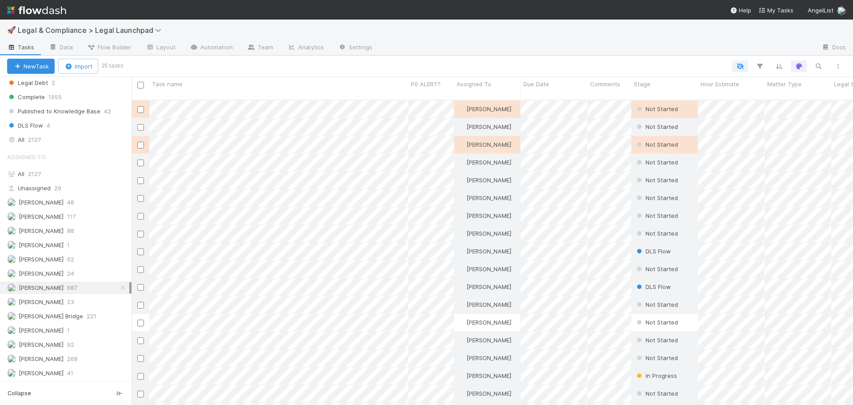
scroll to position [108, 0]
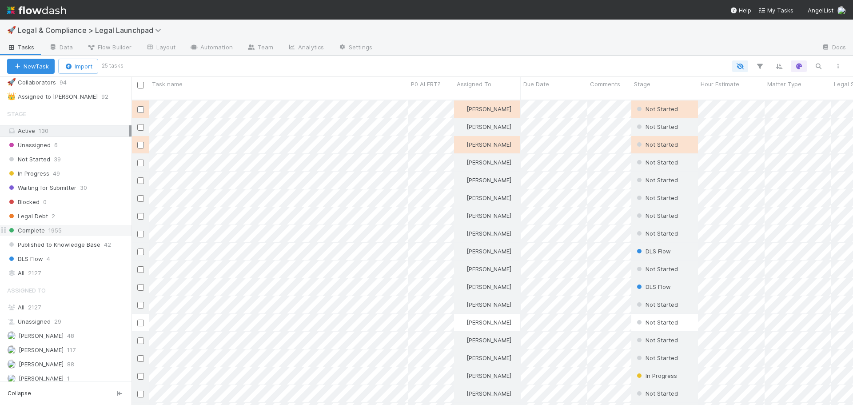
click at [63, 227] on div "Complete 1955" at bounding box center [69, 230] width 124 height 11
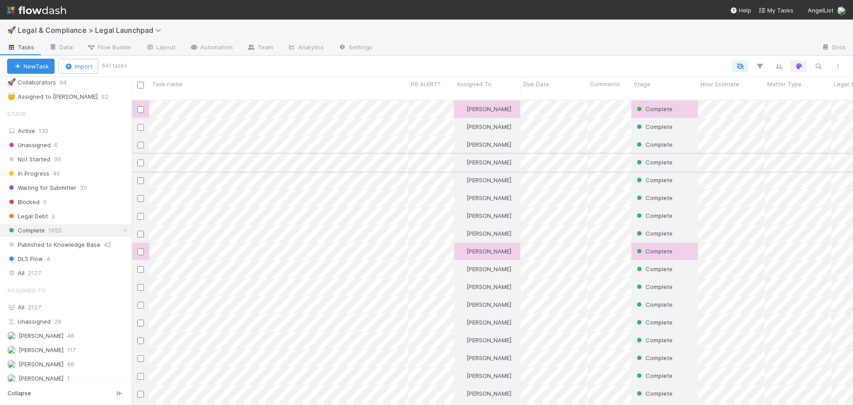
scroll to position [305, 714]
click at [814, 67] on icon "button" at bounding box center [817, 66] width 9 height 8
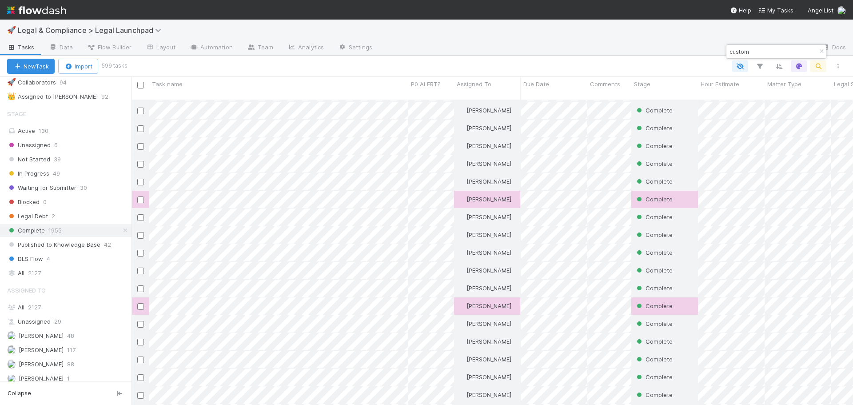
scroll to position [266, 0]
type input "custom"
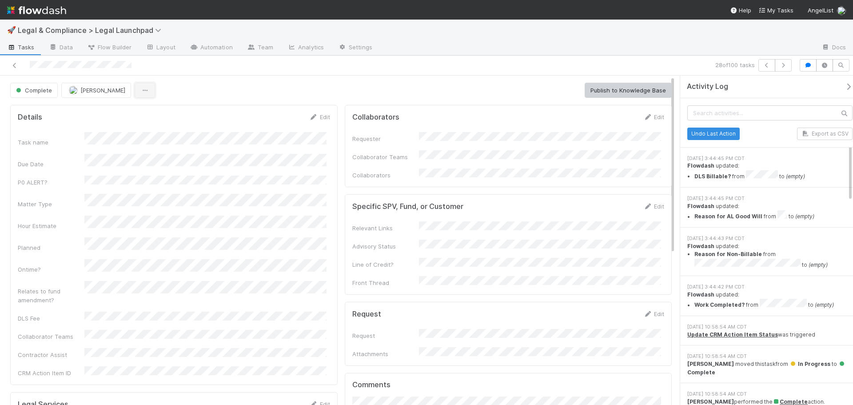
click at [145, 95] on button "button" at bounding box center [145, 90] width 20 height 15
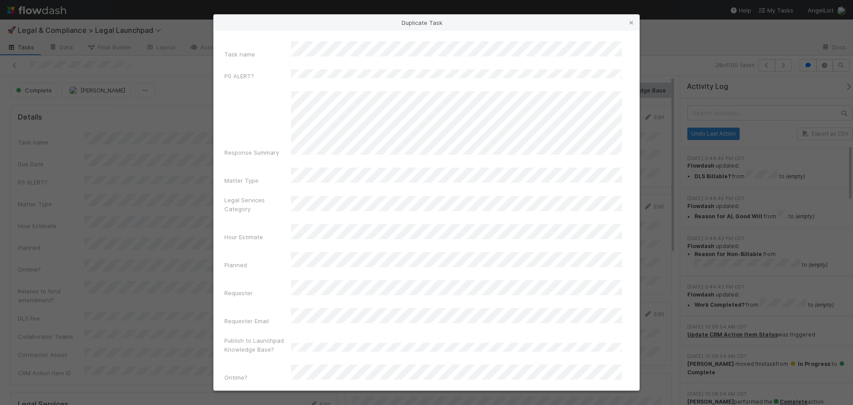
click at [266, 197] on div "Legal Services Category" at bounding box center [257, 205] width 67 height 21
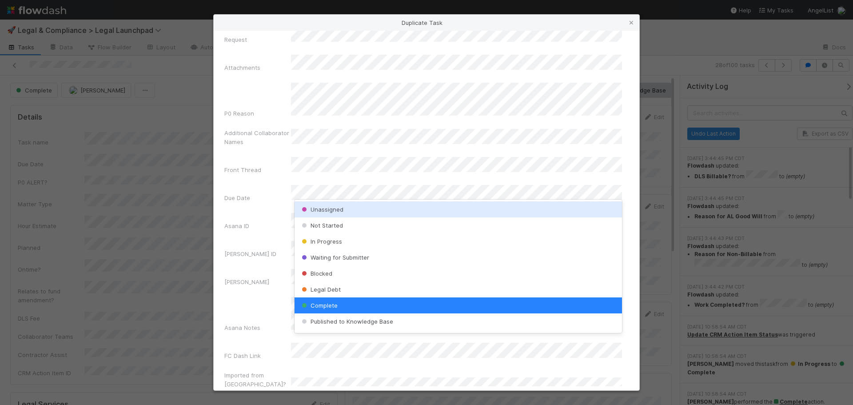
click at [336, 209] on span "Unassigned" at bounding box center [322, 209] width 44 height 7
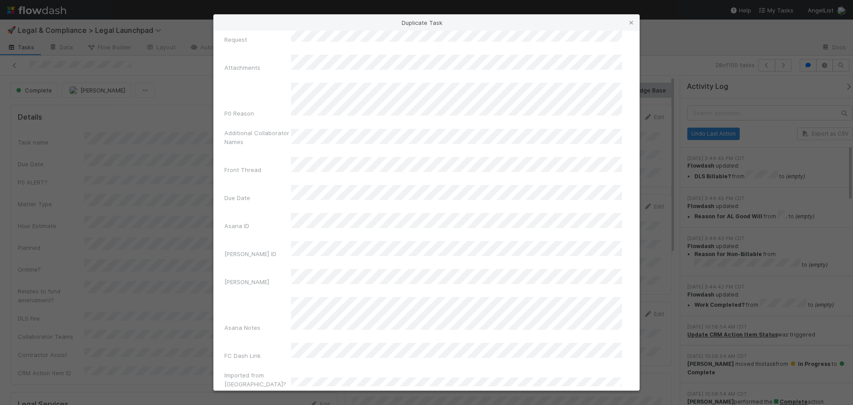
click at [262, 404] on div "CRM P0 Alert Text" at bounding box center [257, 413] width 67 height 12
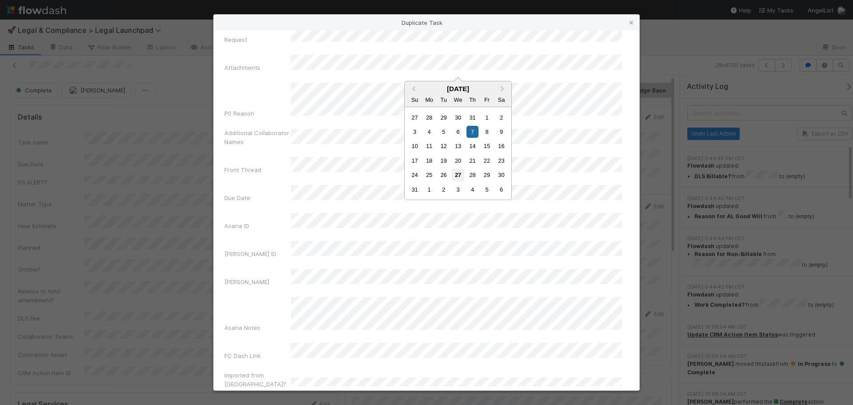
click at [459, 171] on div "27" at bounding box center [458, 175] width 12 height 12
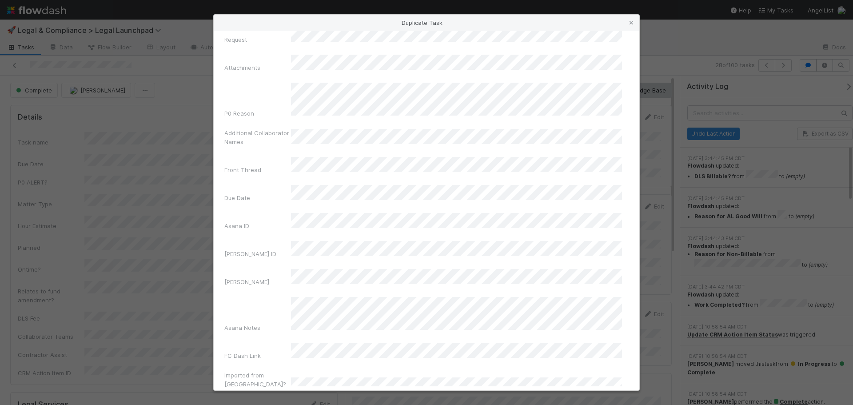
click at [259, 241] on div "Asana Zapier ID" at bounding box center [426, 251] width 404 height 21
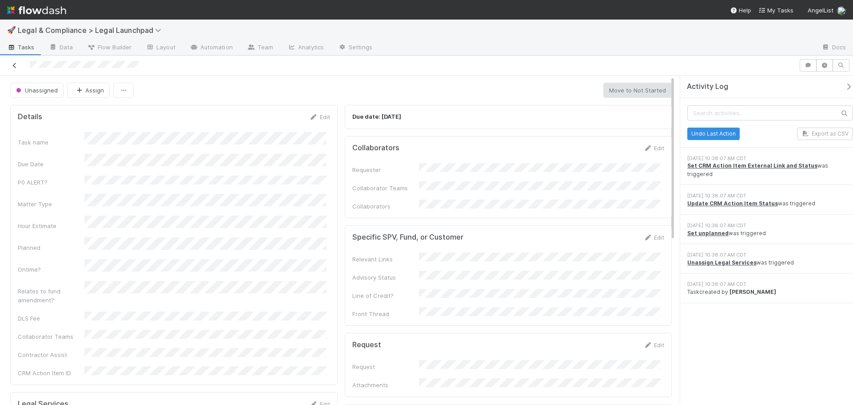
click at [14, 64] on icon at bounding box center [14, 66] width 9 height 6
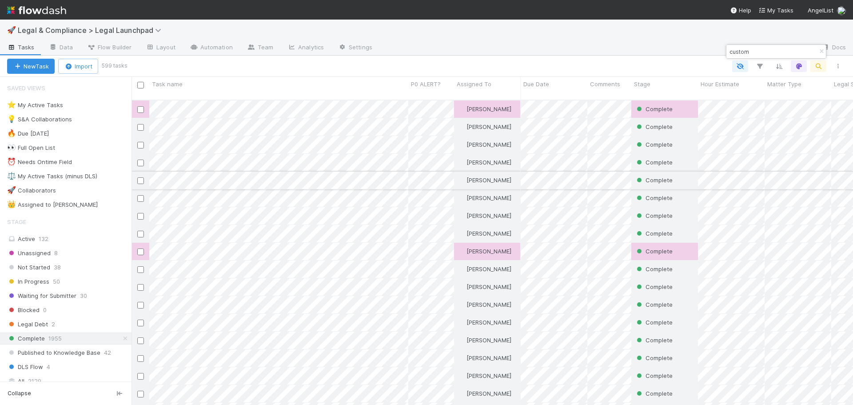
scroll to position [305, 714]
click at [85, 178] on div "⚖️ My Active Tasks (minus DLS)" at bounding box center [52, 176] width 90 height 11
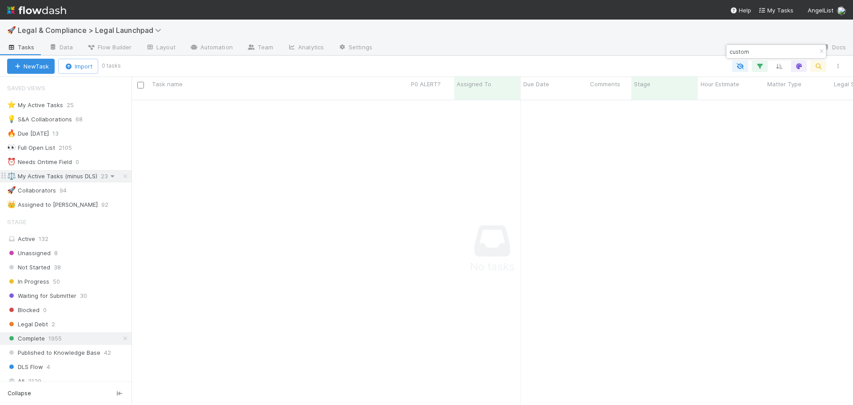
scroll to position [299, 714]
click at [121, 338] on icon at bounding box center [125, 338] width 9 height 6
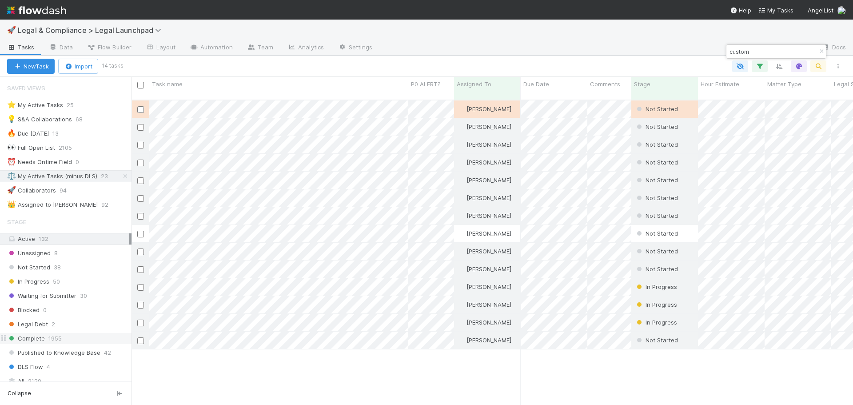
scroll to position [305, 714]
click at [121, 176] on icon at bounding box center [125, 176] width 9 height 6
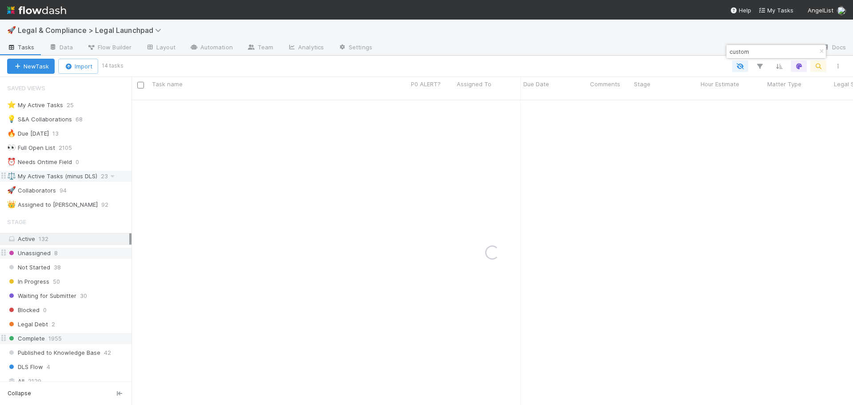
click at [80, 250] on div "Unassigned 8" at bounding box center [69, 252] width 124 height 11
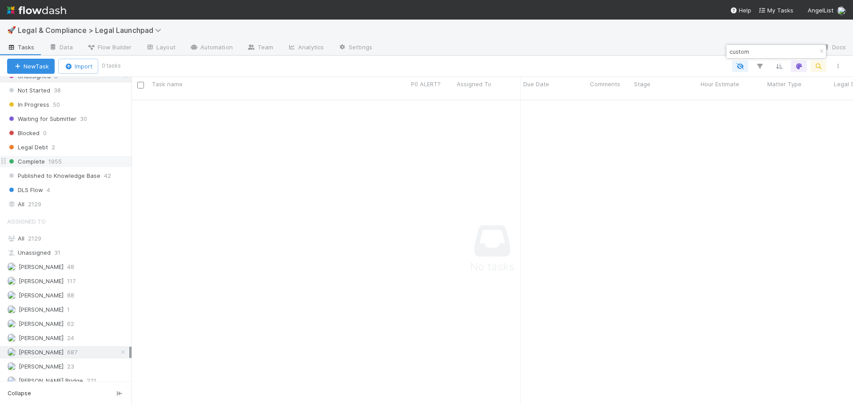
scroll to position [178, 0]
click at [119, 351] on icon at bounding box center [123, 351] width 9 height 6
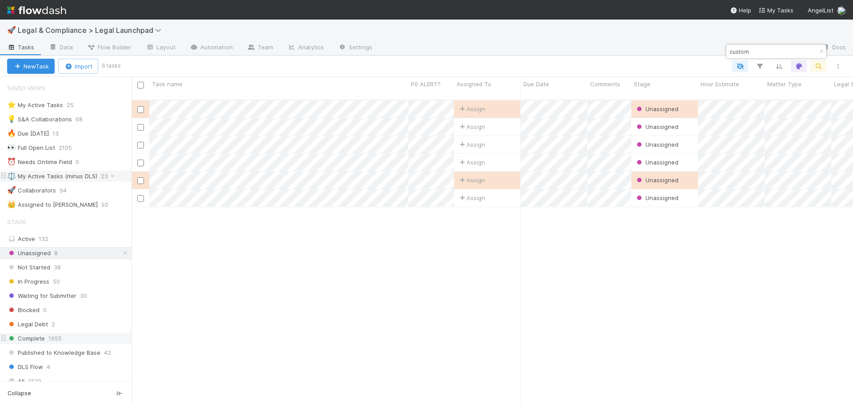
scroll to position [305, 714]
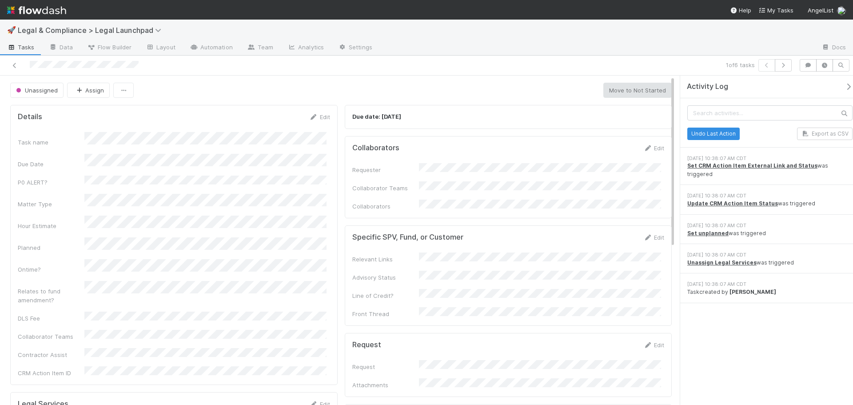
click at [650, 233] on div "Edit" at bounding box center [653, 237] width 21 height 9
click at [649, 234] on link "Edit" at bounding box center [653, 237] width 21 height 7
click at [612, 233] on button "Save" at bounding box center [616, 240] width 25 height 15
click at [534, 233] on div "Specific SPV, Fund, or Customer Edit" at bounding box center [508, 237] width 312 height 9
click at [79, 88] on icon "button" at bounding box center [79, 90] width 9 height 6
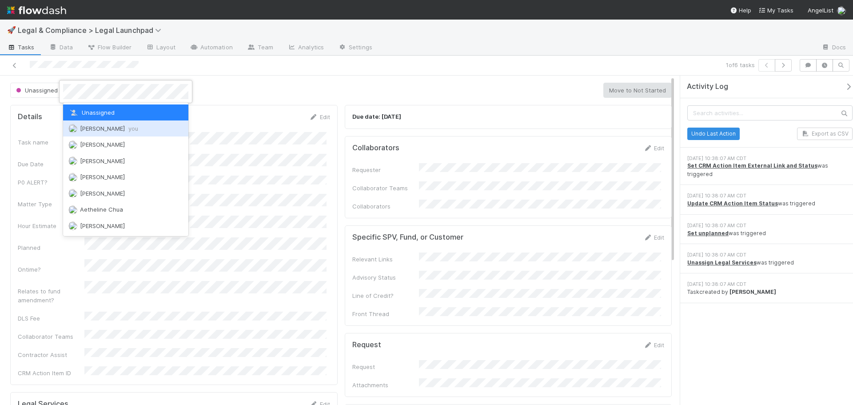
click at [93, 124] on div "[PERSON_NAME] you" at bounding box center [125, 128] width 125 height 16
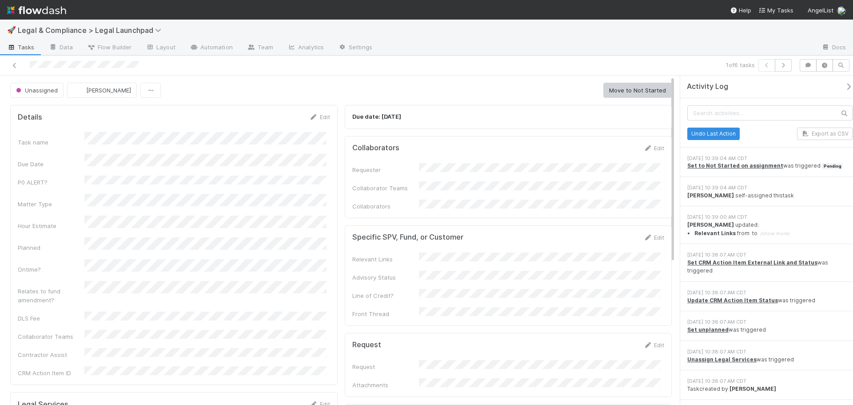
click at [213, 86] on div "Unassigned Emmett Carrier Move to Not Started" at bounding box center [340, 90] width 661 height 15
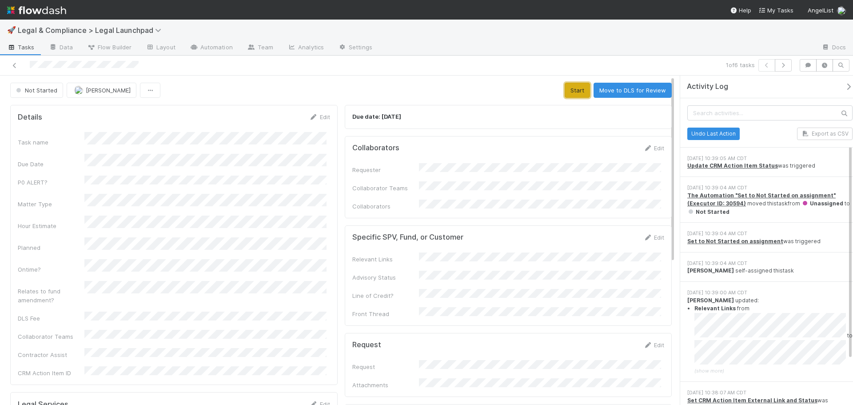
click at [567, 94] on button "Start" at bounding box center [576, 90] width 25 height 15
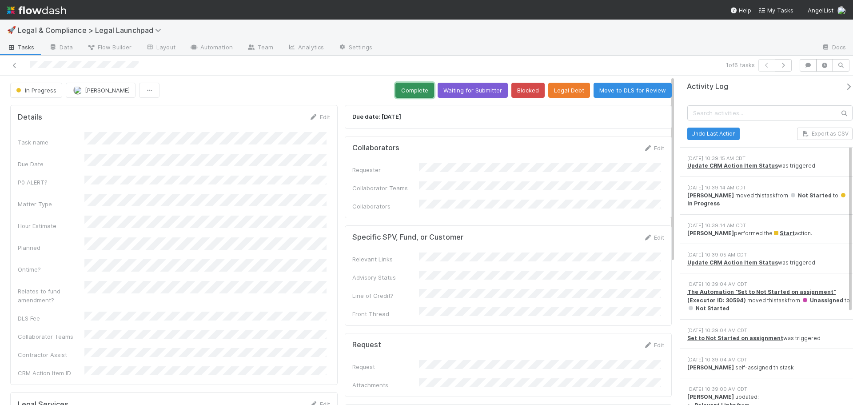
click at [411, 89] on button "Complete" at bounding box center [414, 90] width 39 height 15
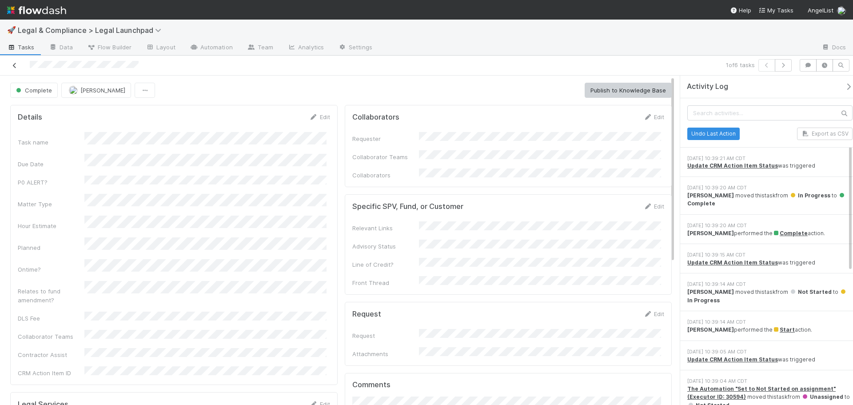
click at [16, 66] on icon at bounding box center [14, 66] width 9 height 6
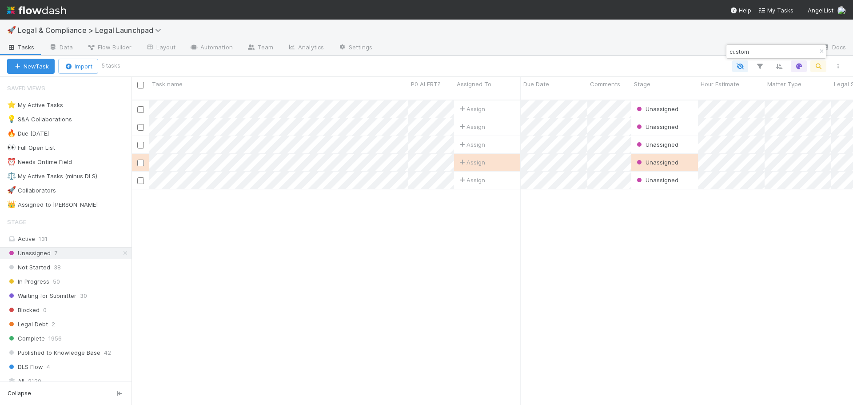
scroll to position [305, 714]
click at [75, 176] on div "⚖️ My Active Tasks (minus DLS)" at bounding box center [52, 176] width 90 height 11
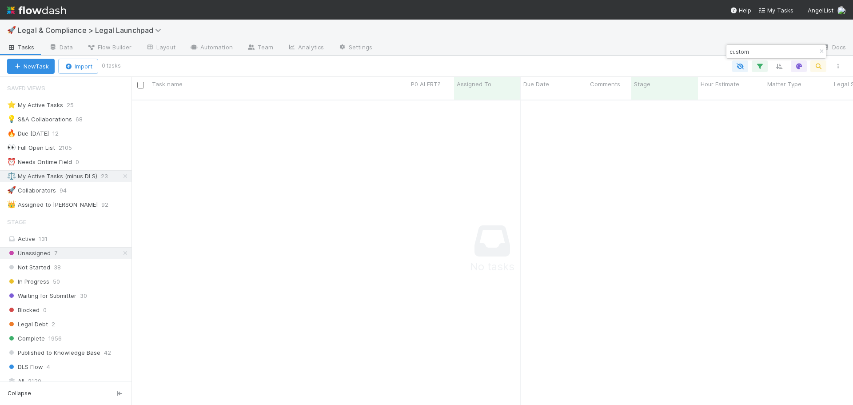
scroll to position [299, 714]
click at [74, 336] on div "Complete 1956" at bounding box center [69, 338] width 124 height 11
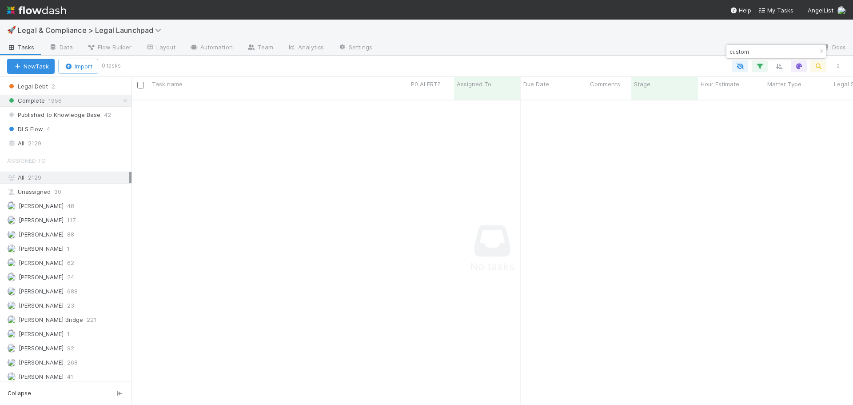
scroll to position [241, 0]
click at [85, 288] on div "Emmett Carrier 688" at bounding box center [68, 287] width 122 height 11
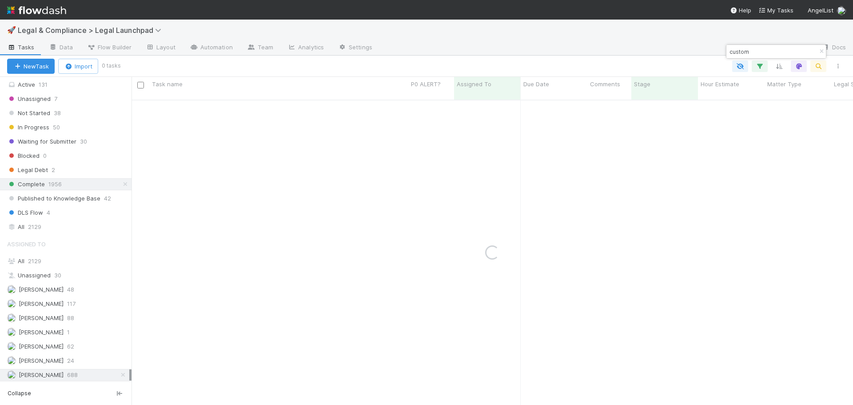
scroll to position [63, 0]
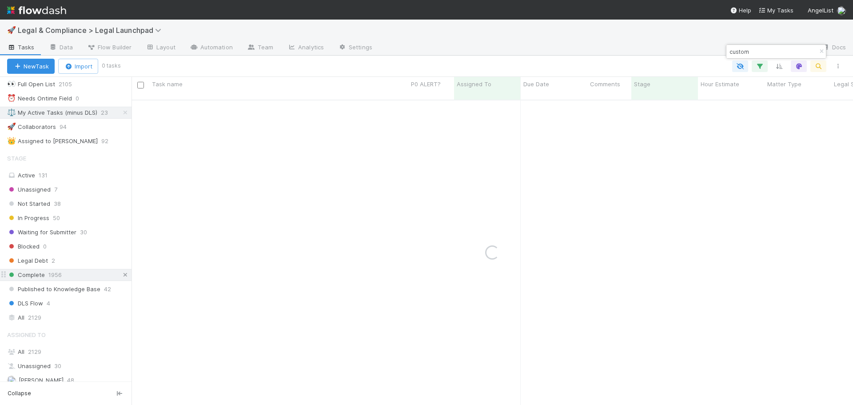
click at [122, 275] on icon at bounding box center [125, 275] width 9 height 6
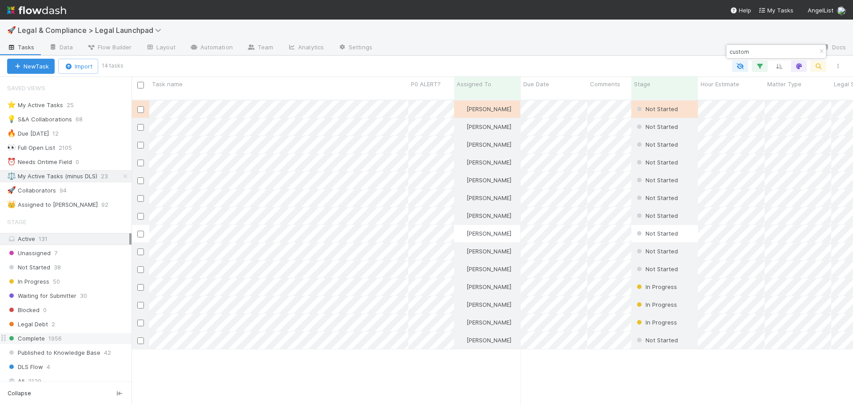
scroll to position [305, 714]
click at [822, 50] on icon "button" at bounding box center [821, 51] width 9 height 5
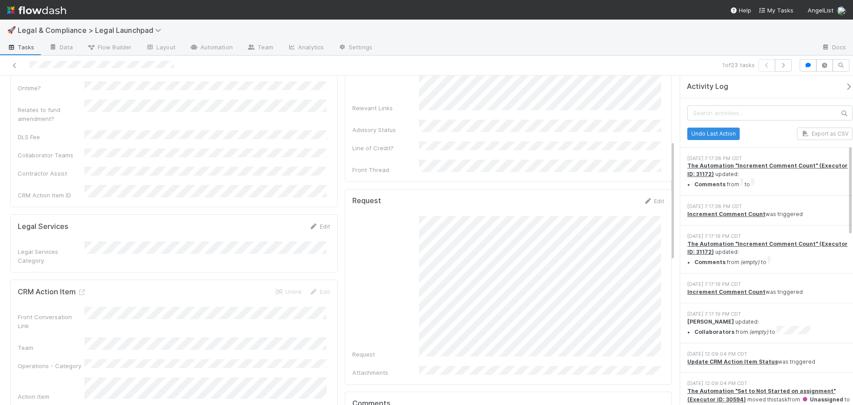
scroll to position [571, 0]
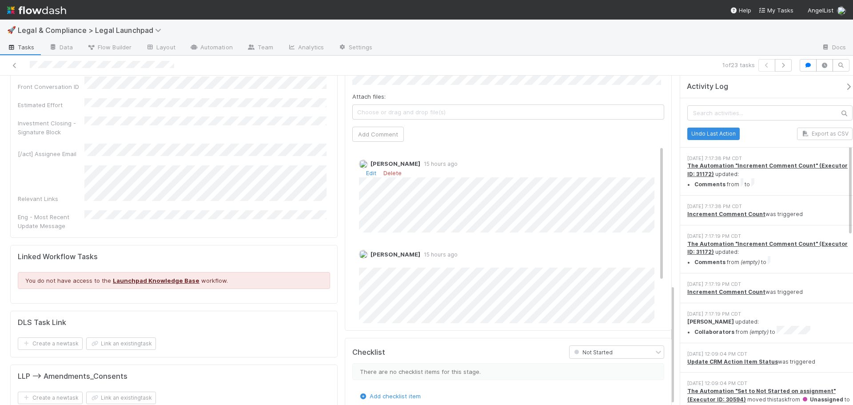
click at [430, 160] on span "15 hours ago" at bounding box center [438, 163] width 37 height 7
click at [428, 251] on span "15 hours ago" at bounding box center [438, 254] width 37 height 7
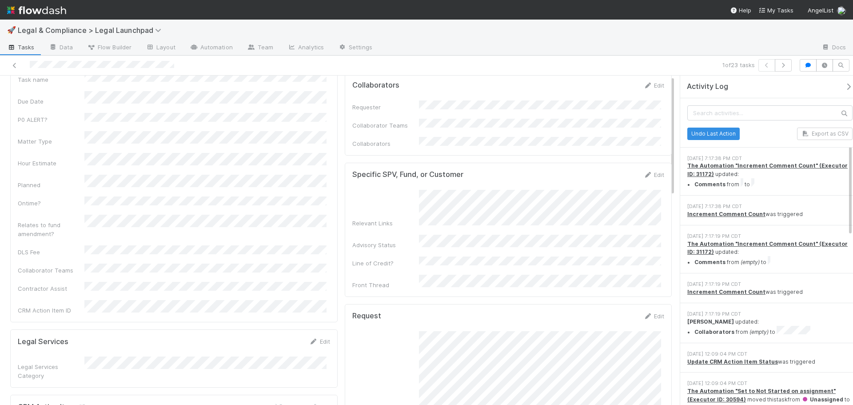
scroll to position [0, 0]
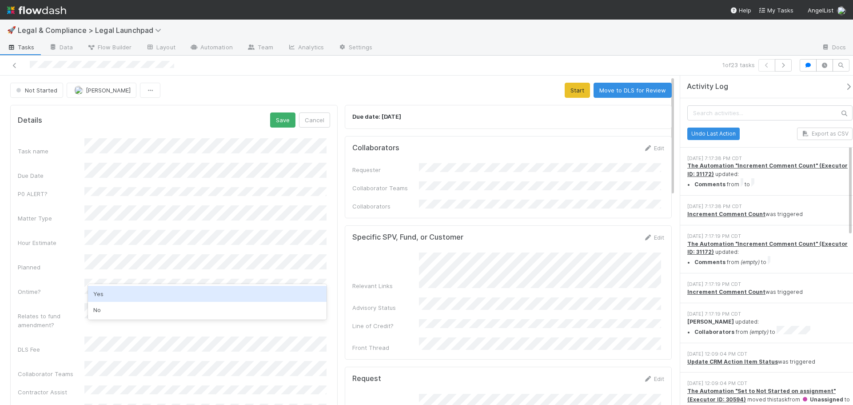
click at [127, 293] on div "Yes" at bounding box center [207, 294] width 238 height 16
click at [52, 262] on div "Planned" at bounding box center [51, 266] width 67 height 9
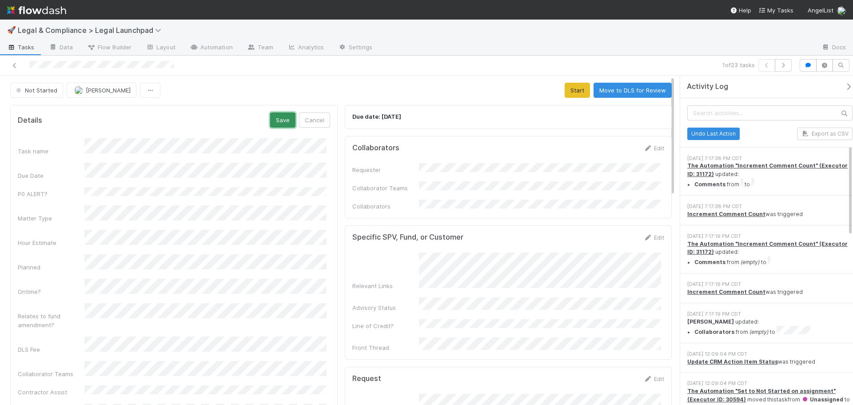
click at [284, 118] on button "Save" at bounding box center [282, 119] width 25 height 15
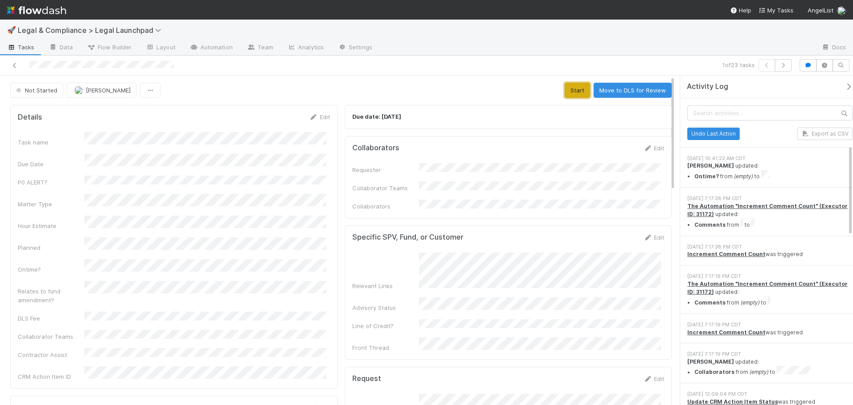
click at [579, 94] on button "Start" at bounding box center [576, 90] width 25 height 15
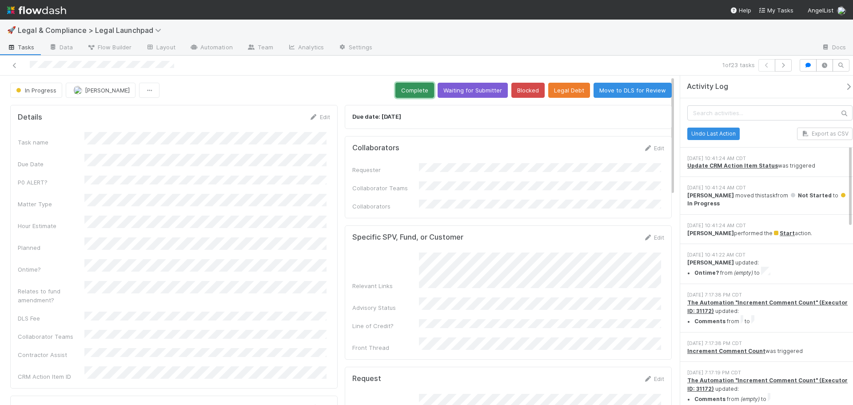
click at [408, 89] on button "Complete" at bounding box center [414, 90] width 39 height 15
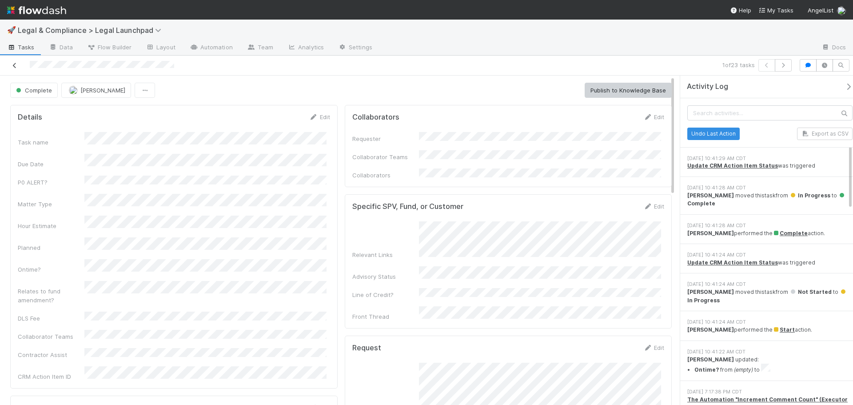
click at [13, 62] on link at bounding box center [14, 65] width 9 height 9
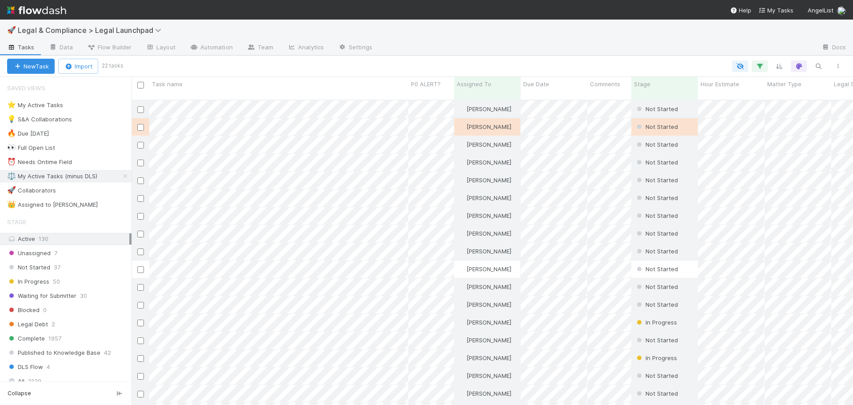
scroll to position [305, 714]
click at [89, 174] on div "⚖️ My Active Tasks (minus DLS)" at bounding box center [52, 176] width 90 height 11
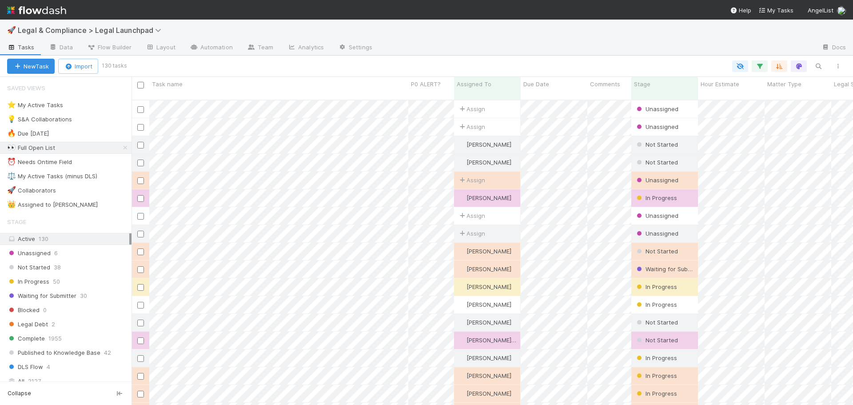
scroll to position [305, 714]
click at [99, 32] on span "Legal & Compliance > Legal Launchpad" at bounding box center [92, 30] width 148 height 9
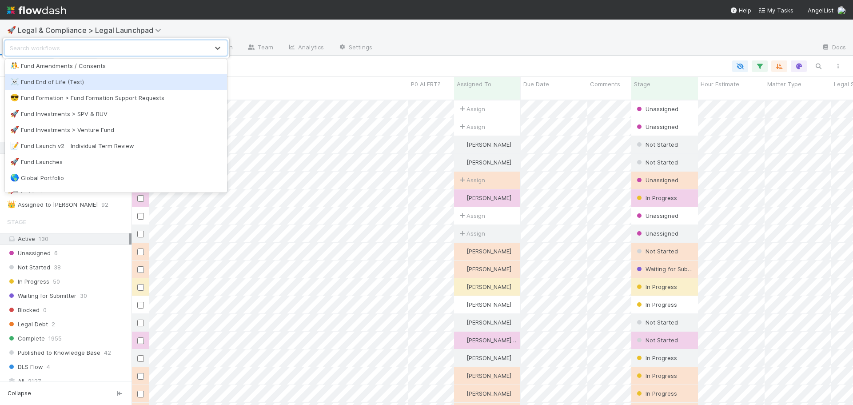
scroll to position [355, 0]
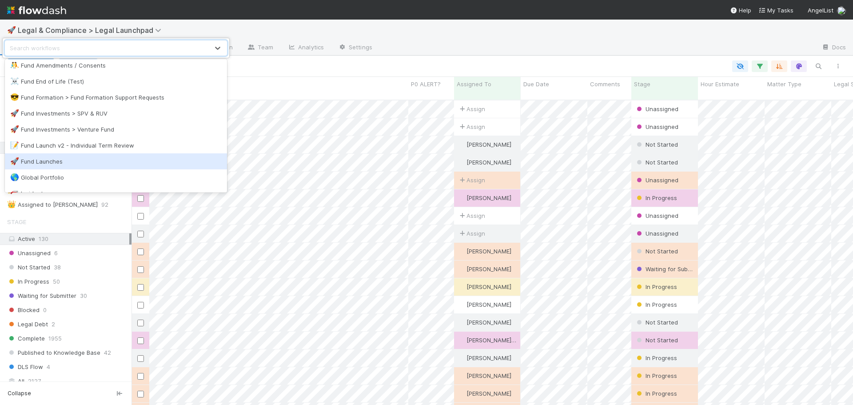
click at [92, 160] on div "🚀 Fund Launches" at bounding box center [115, 161] width 211 height 9
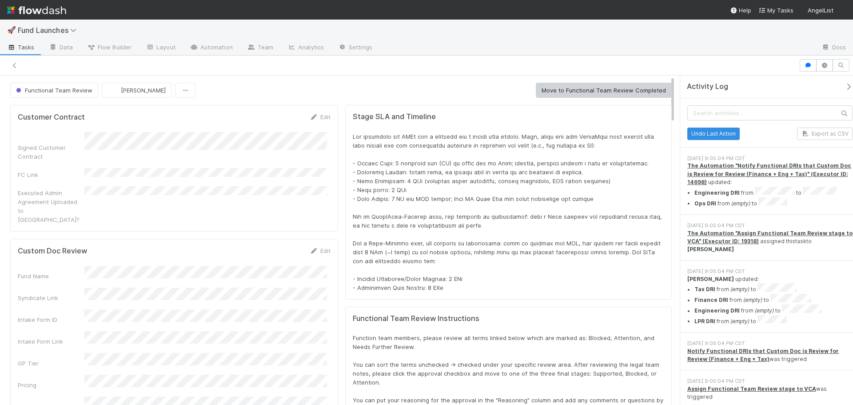
scroll to position [7, 7]
click at [249, 88] on div "Functional Team Review [PERSON_NAME] Move to Functional Team Review Completed" at bounding box center [340, 90] width 661 height 15
click at [237, 92] on div "Functional Team Review [PERSON_NAME] Move to Functional Team Review Completed" at bounding box center [340, 90] width 661 height 15
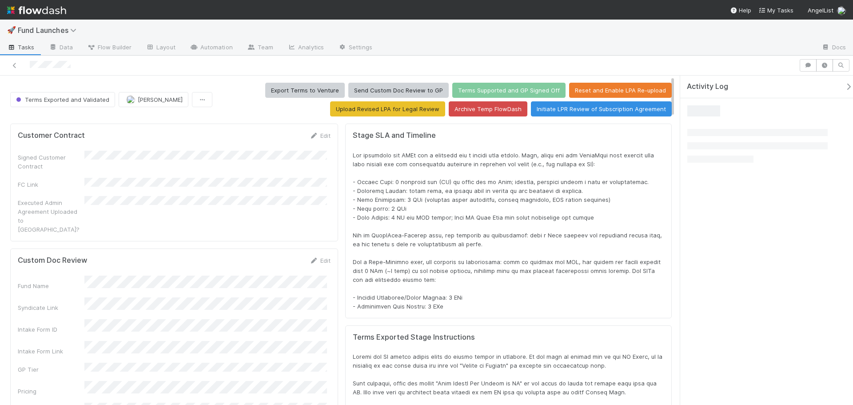
scroll to position [174, 633]
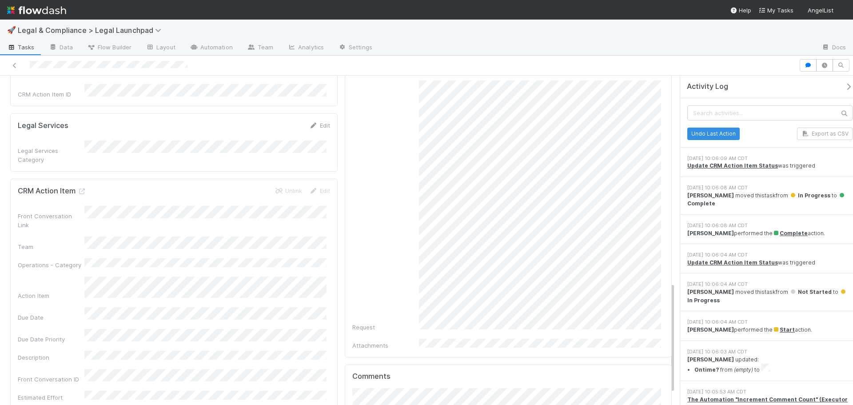
scroll to position [646, 0]
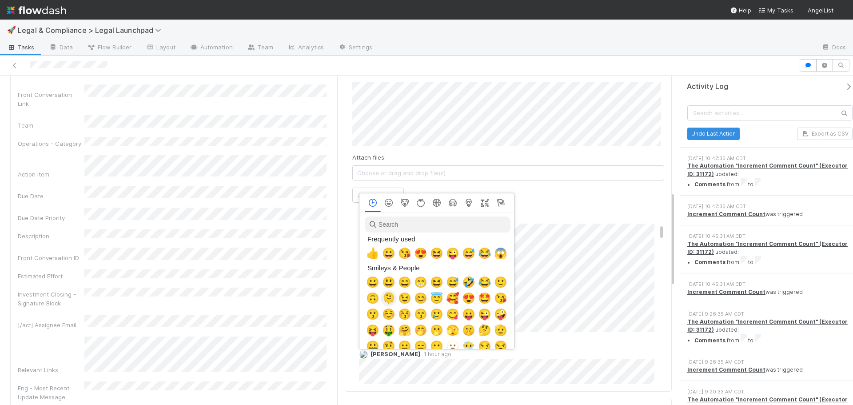
scroll to position [0, 3]
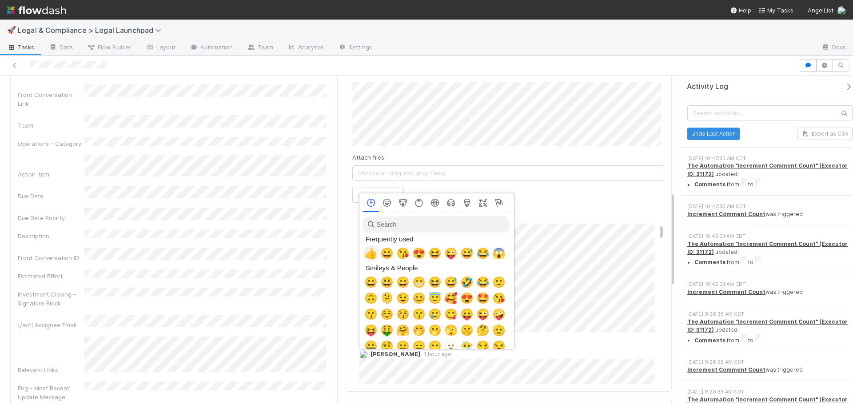
click at [368, 250] on span "👍" at bounding box center [370, 253] width 13 height 12
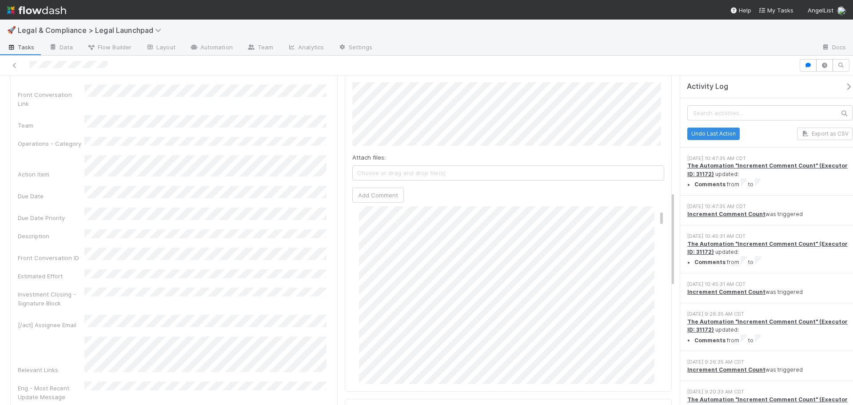
scroll to position [44, 0]
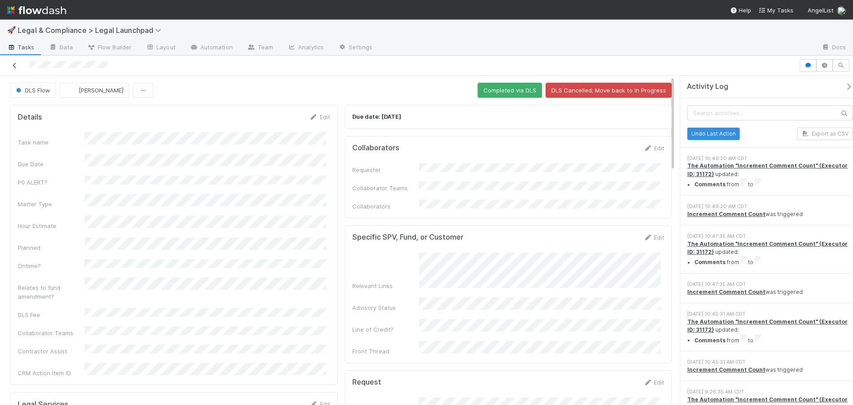
click at [15, 67] on icon at bounding box center [14, 66] width 9 height 6
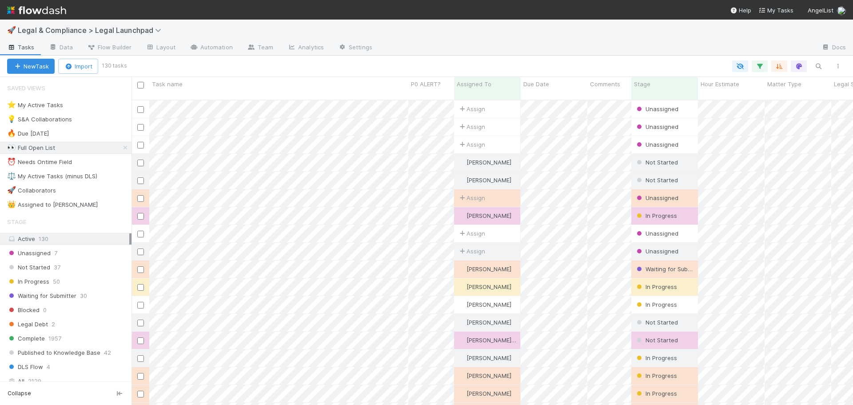
scroll to position [305, 714]
click at [79, 179] on div "⚖️ My Active Tasks (minus DLS)" at bounding box center [52, 176] width 90 height 11
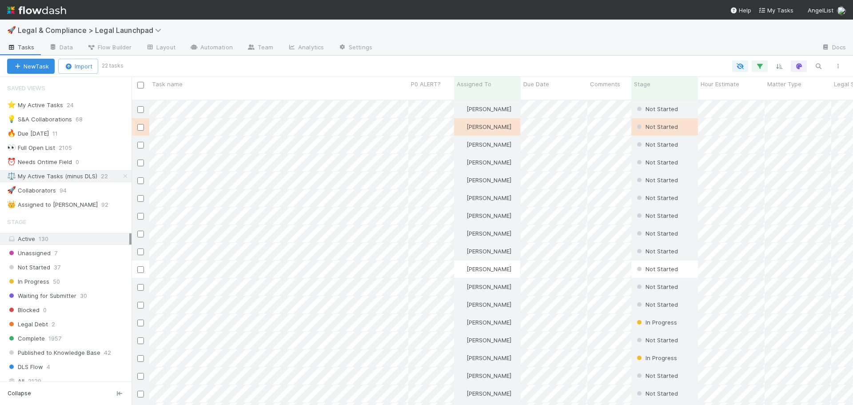
scroll to position [305, 714]
click at [93, 257] on div "Unassigned 7" at bounding box center [69, 252] width 124 height 11
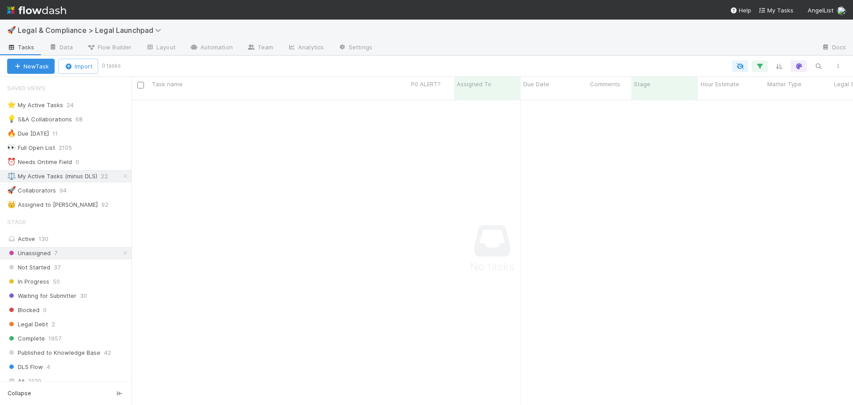
scroll to position [299, 714]
click at [121, 175] on icon at bounding box center [125, 176] width 9 height 6
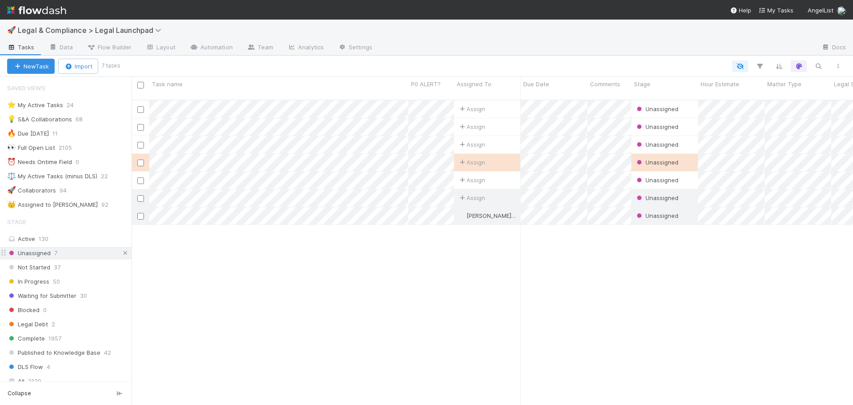
scroll to position [305, 714]
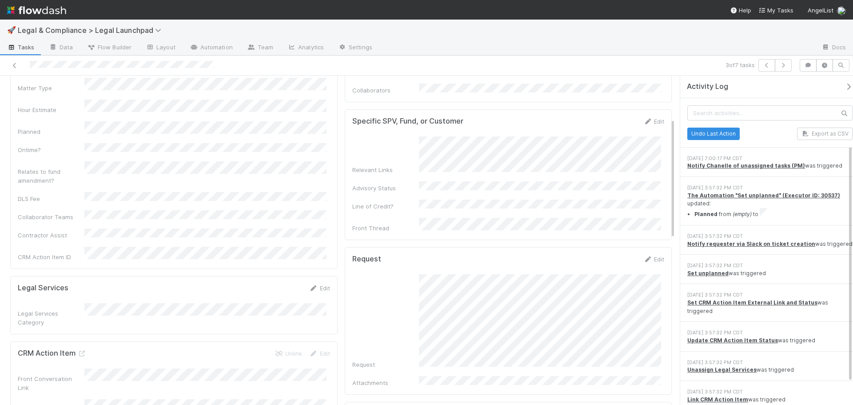
scroll to position [311, 0]
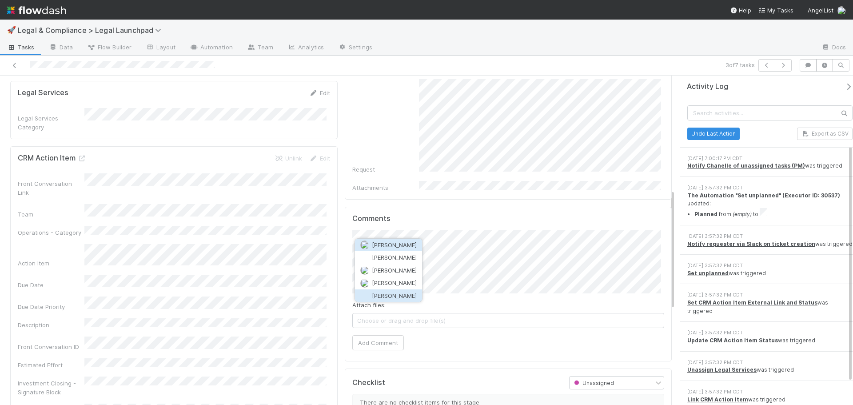
click at [408, 294] on span "[PERSON_NAME]" at bounding box center [394, 295] width 45 height 7
click at [365, 335] on button "Add Comment" at bounding box center [378, 342] width 52 height 15
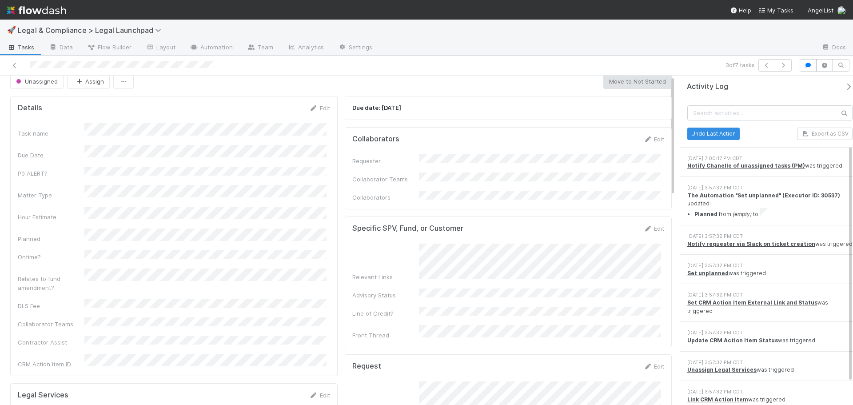
scroll to position [0, 0]
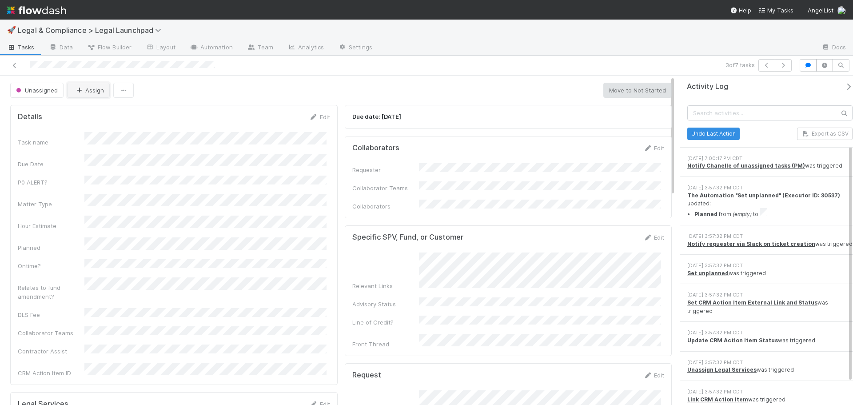
click at [88, 92] on button "Assign" at bounding box center [88, 90] width 43 height 15
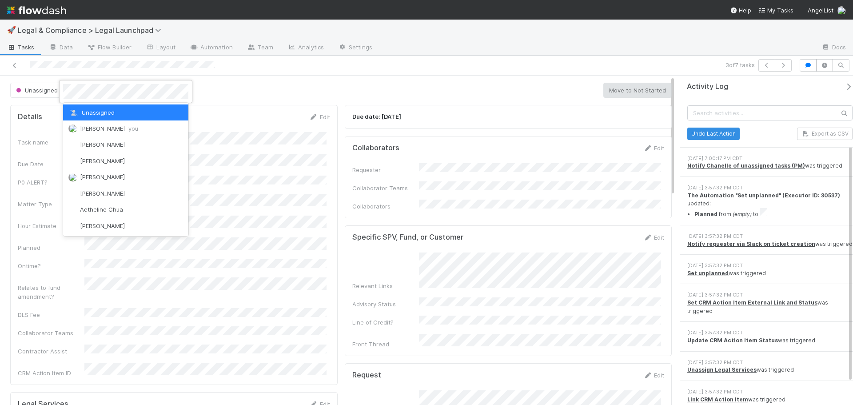
click at [106, 128] on span "[PERSON_NAME] you" at bounding box center [109, 128] width 58 height 7
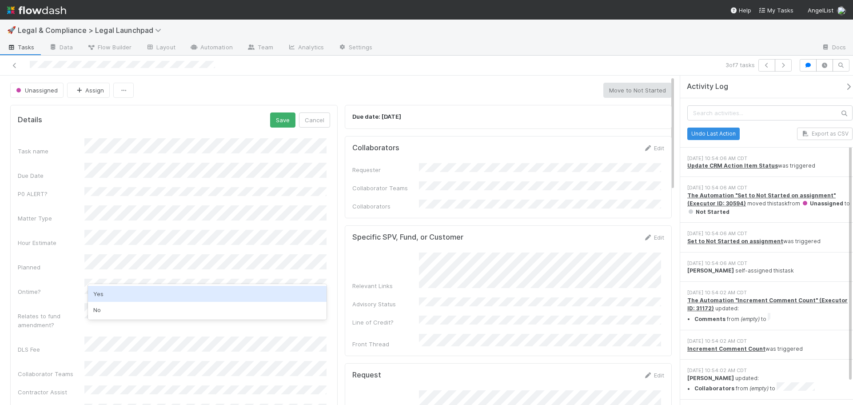
click at [119, 299] on div "Yes" at bounding box center [207, 294] width 238 height 16
click at [57, 262] on div "Planned" at bounding box center [51, 266] width 67 height 9
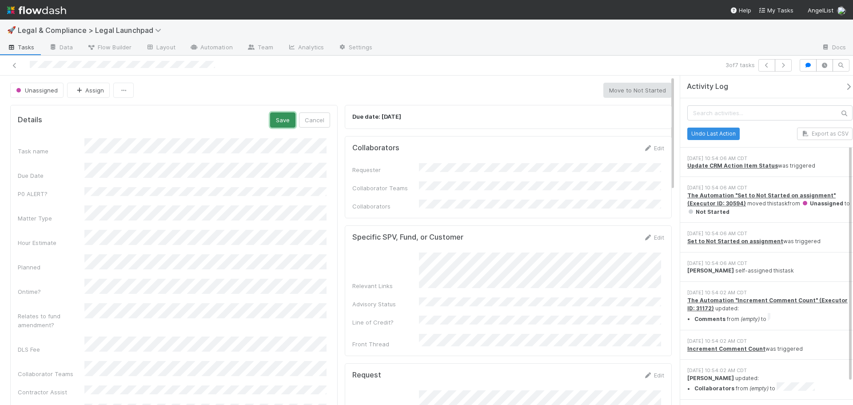
click at [273, 118] on button "Save" at bounding box center [282, 119] width 25 height 15
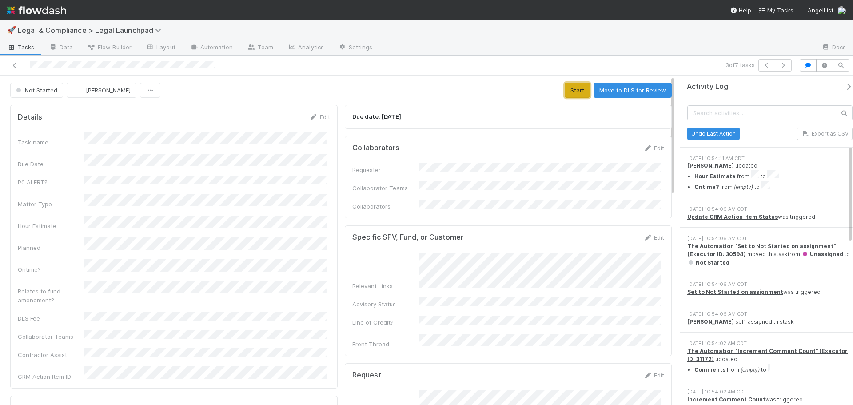
click at [564, 93] on button "Start" at bounding box center [576, 90] width 25 height 15
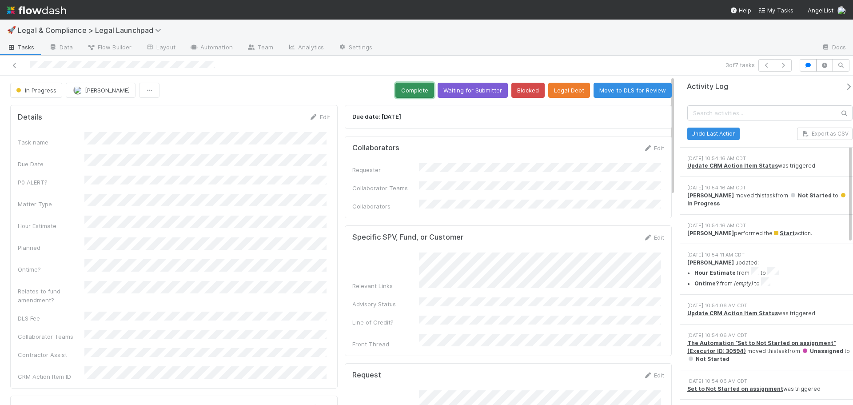
click at [421, 89] on button "Complete" at bounding box center [414, 90] width 39 height 15
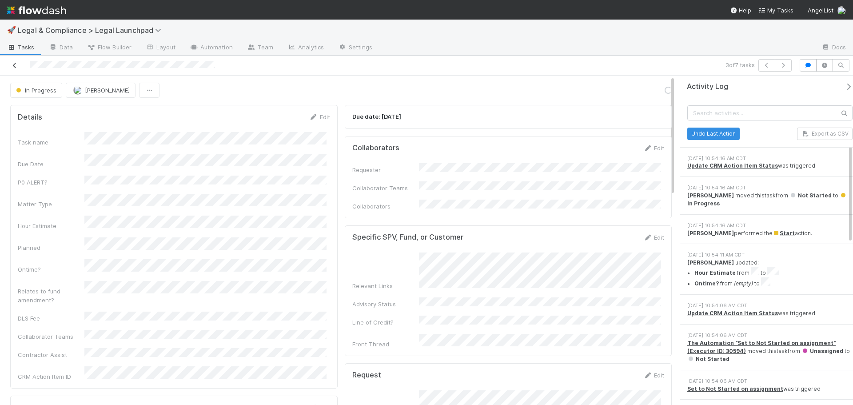
click at [15, 66] on icon at bounding box center [14, 66] width 9 height 6
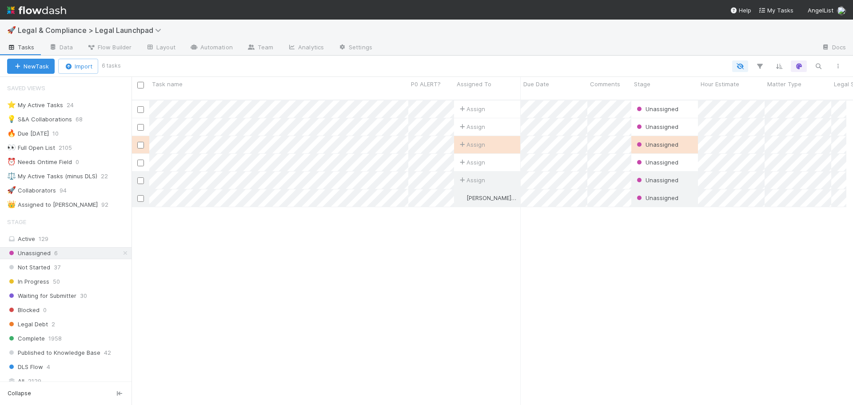
scroll to position [7, 7]
